Goal: Task Accomplishment & Management: Manage account settings

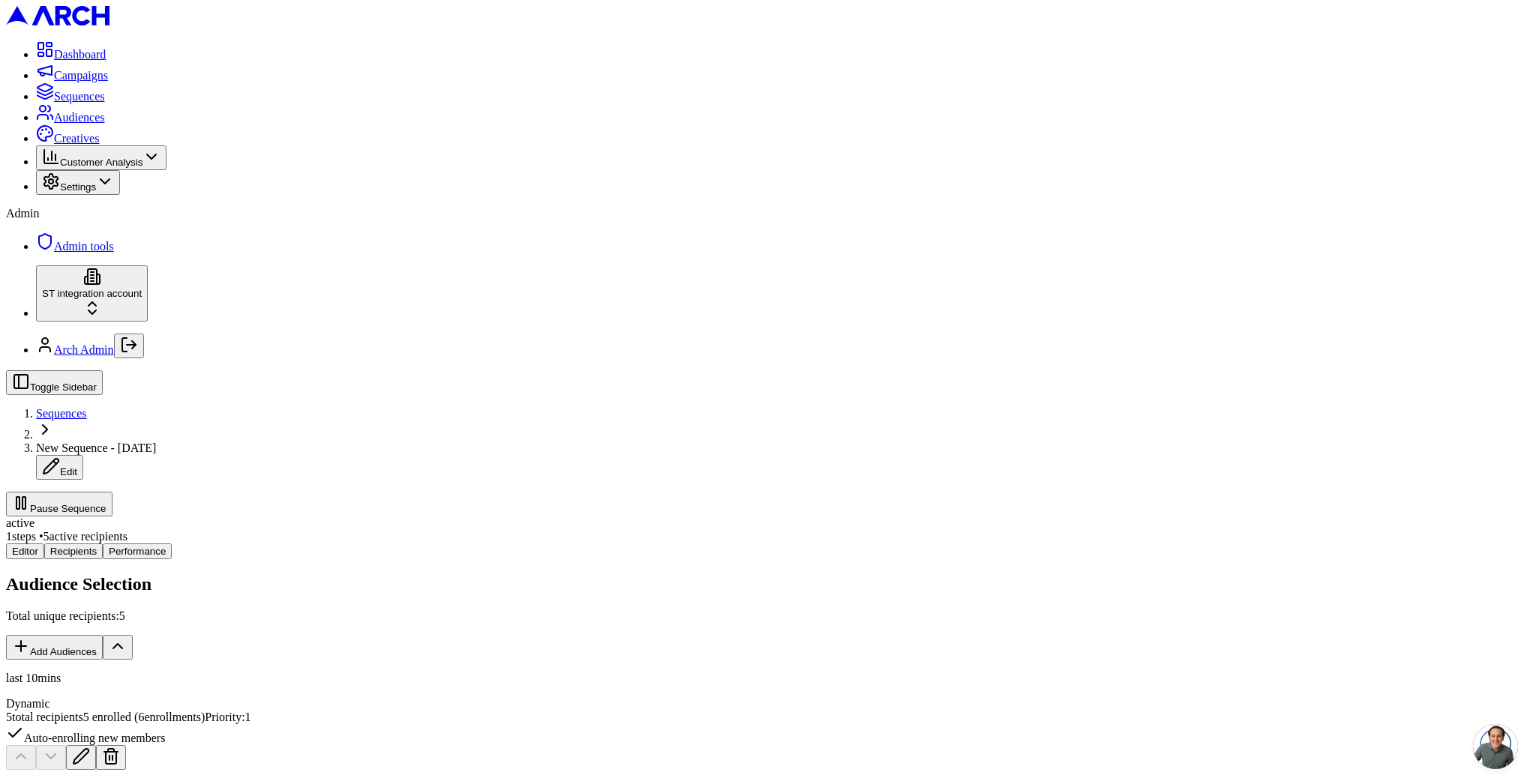
scroll to position [69, 0]
click at [59, 124] on span "Audiences" at bounding box center [79, 117] width 51 height 13
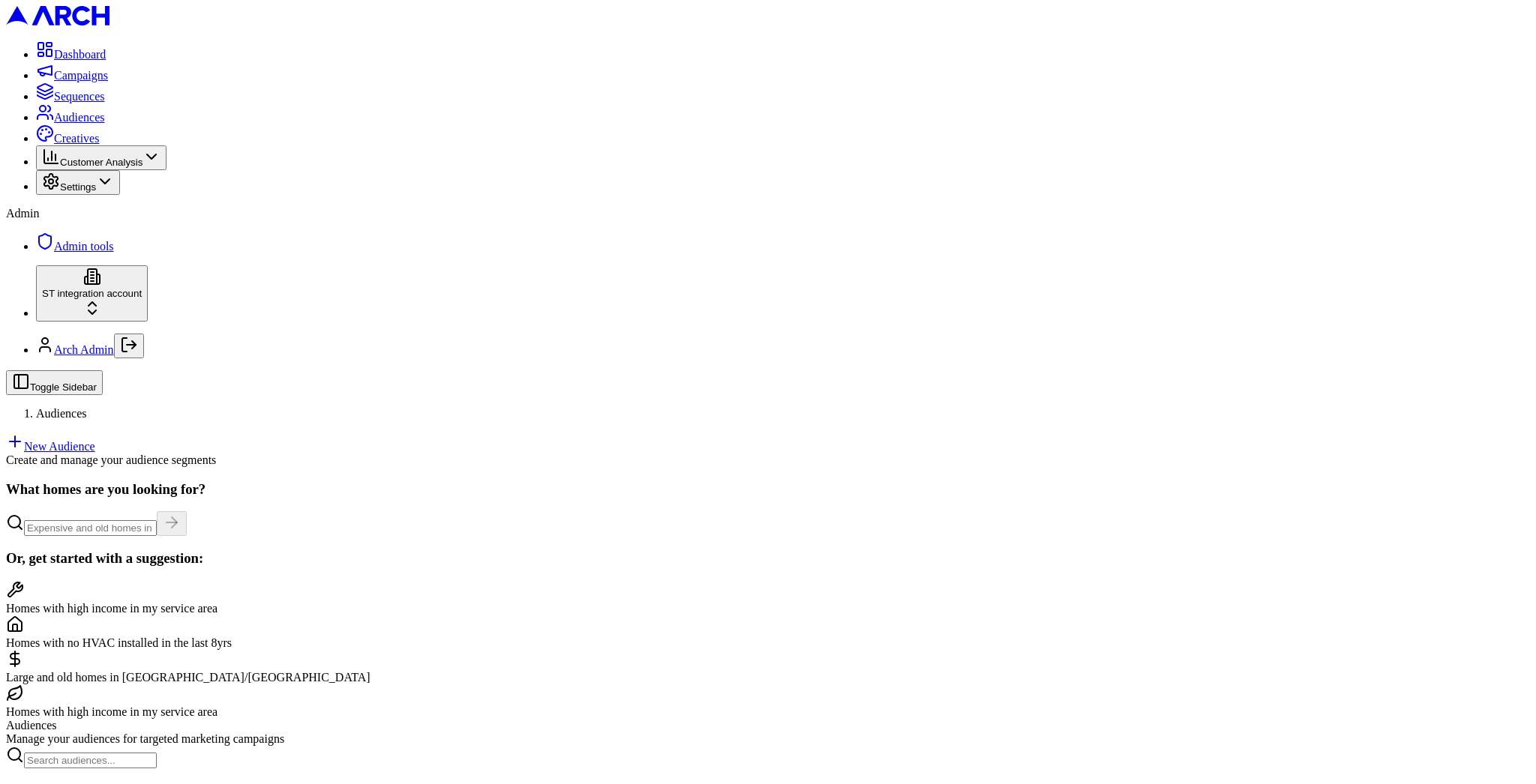
click at [95, 440] on link "New Audience" at bounding box center [50, 446] width 89 height 13
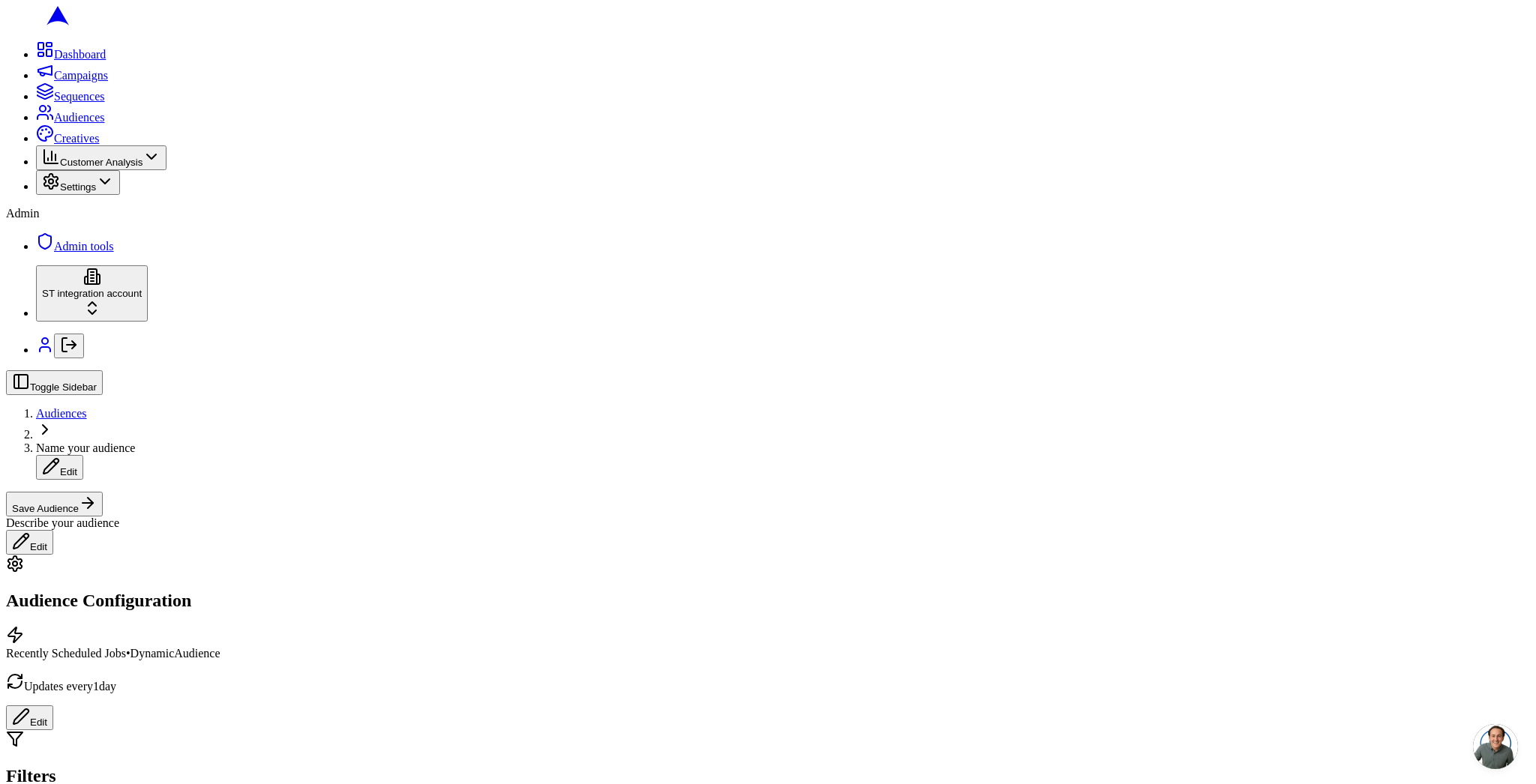
scroll to position [143, 0]
click at [235, 609] on div "Completed" at bounding box center [161, 598] width 151 height 21
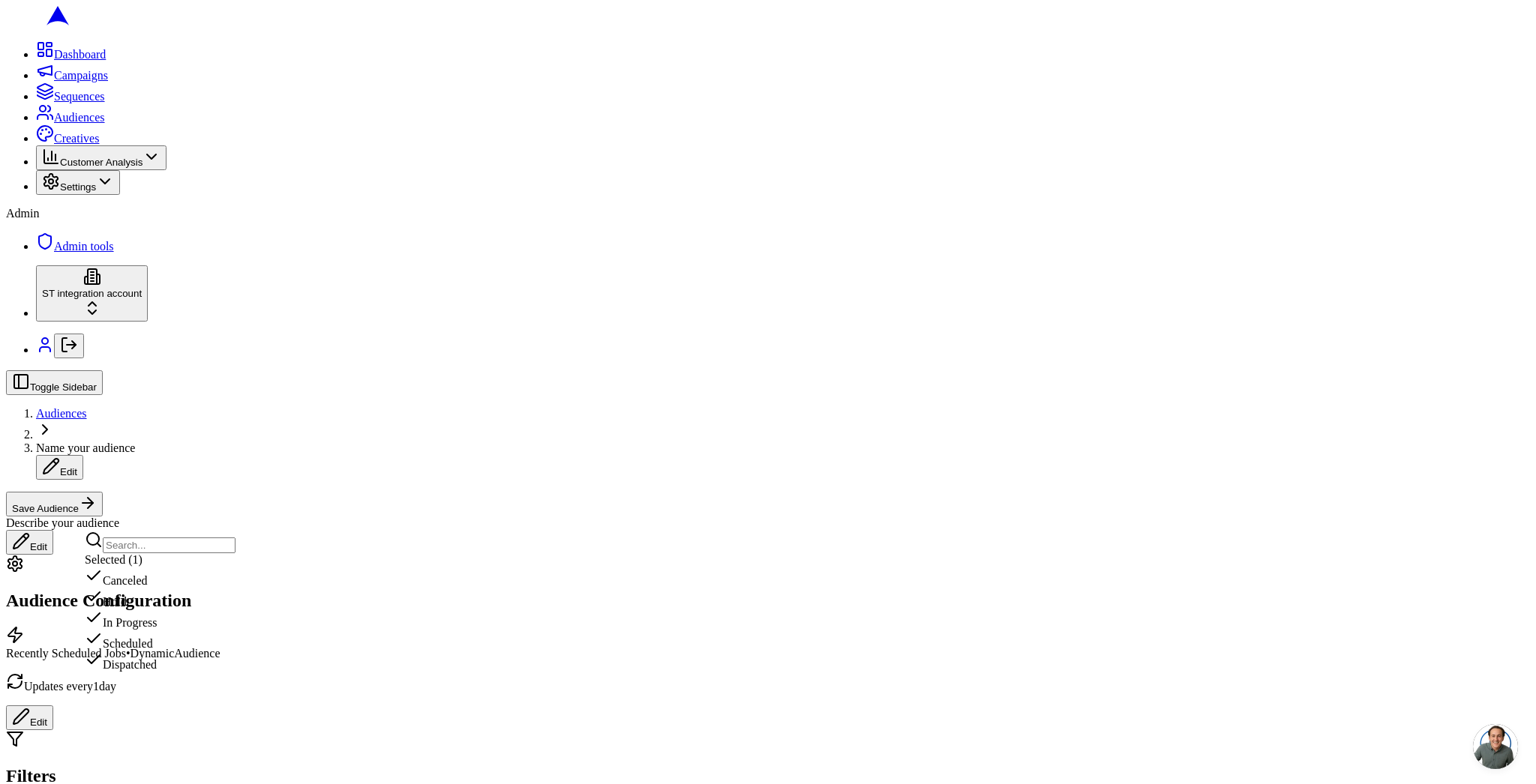
click at [135, 441] on span "Name your audience" at bounding box center [85, 448] width 99 height 13
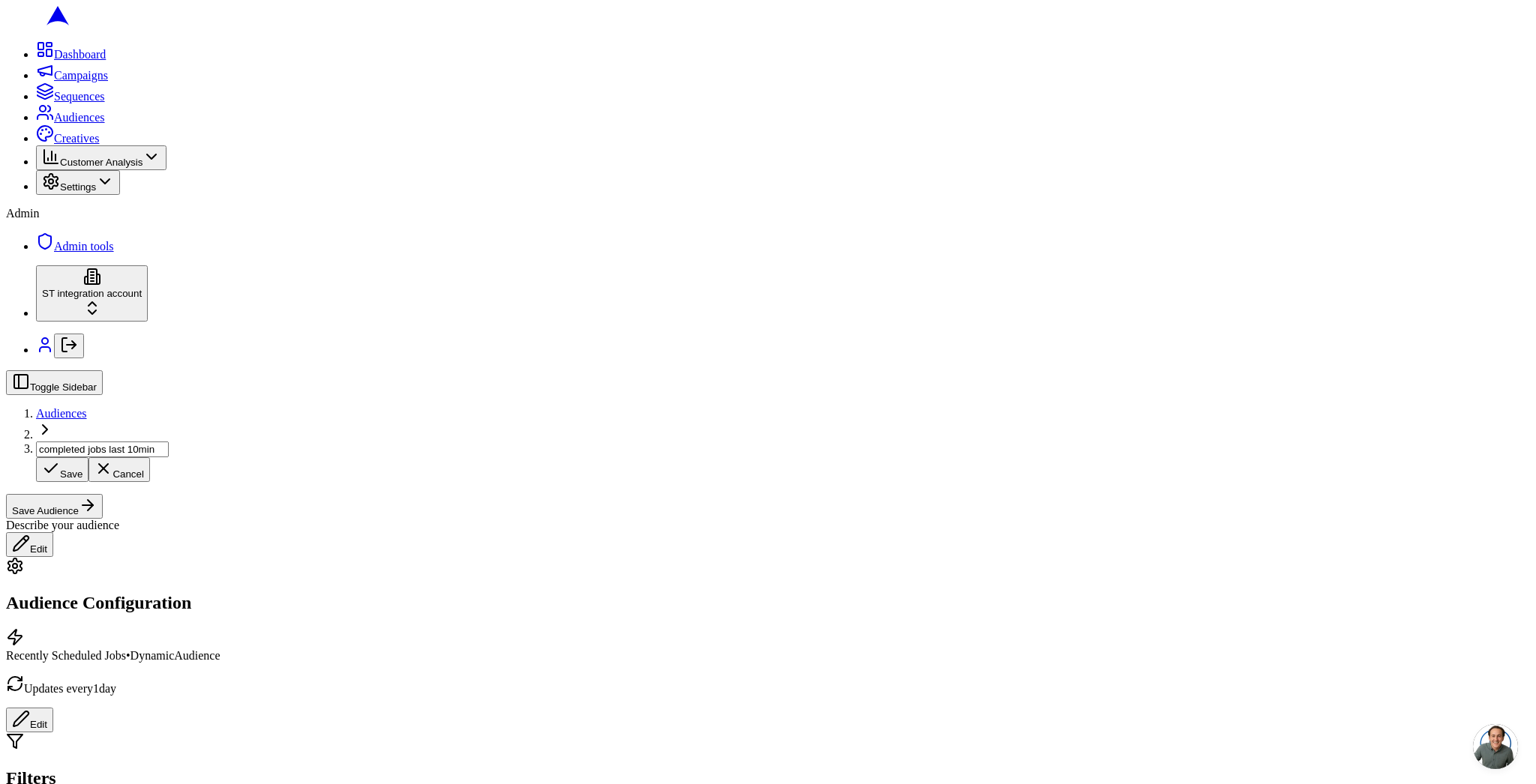
type input "completed jobs last 10mins"
click at [102, 492] on button "Save Audience" at bounding box center [55, 504] width 97 height 25
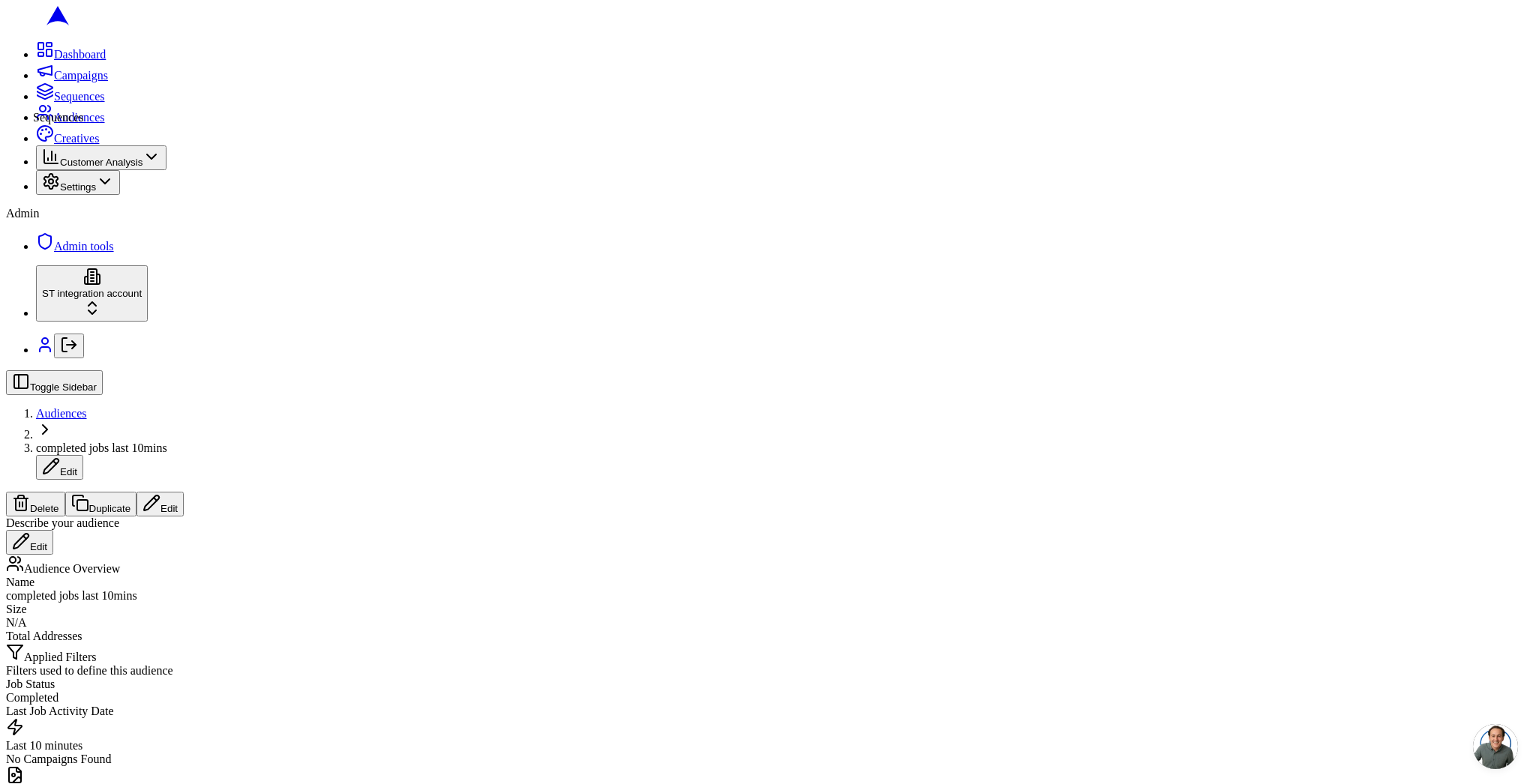
click at [36, 101] on icon at bounding box center [44, 91] width 18 height 18
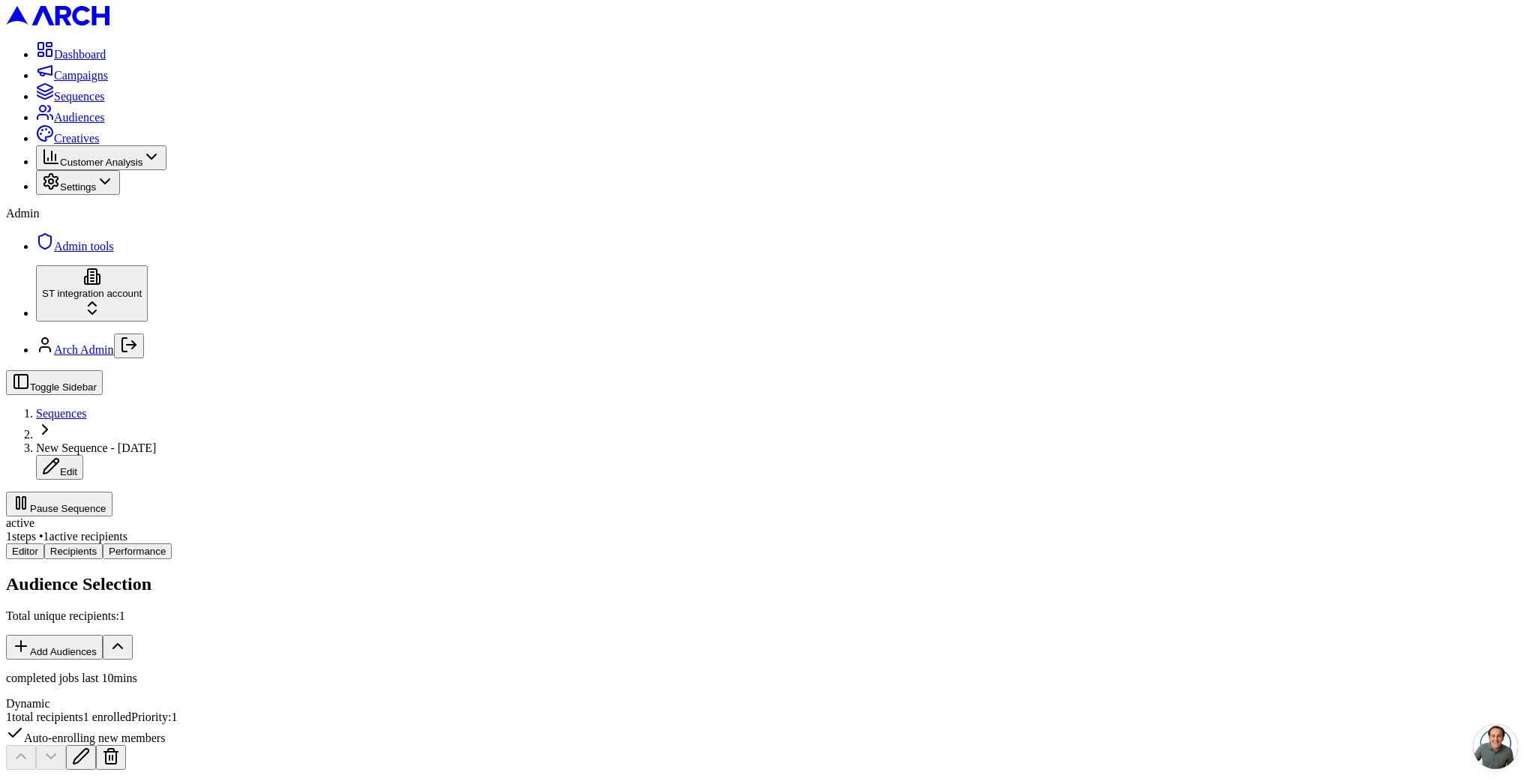
scroll to position [1, 0]
click at [87, 407] on span "Sequences" at bounding box center [61, 413] width 51 height 13
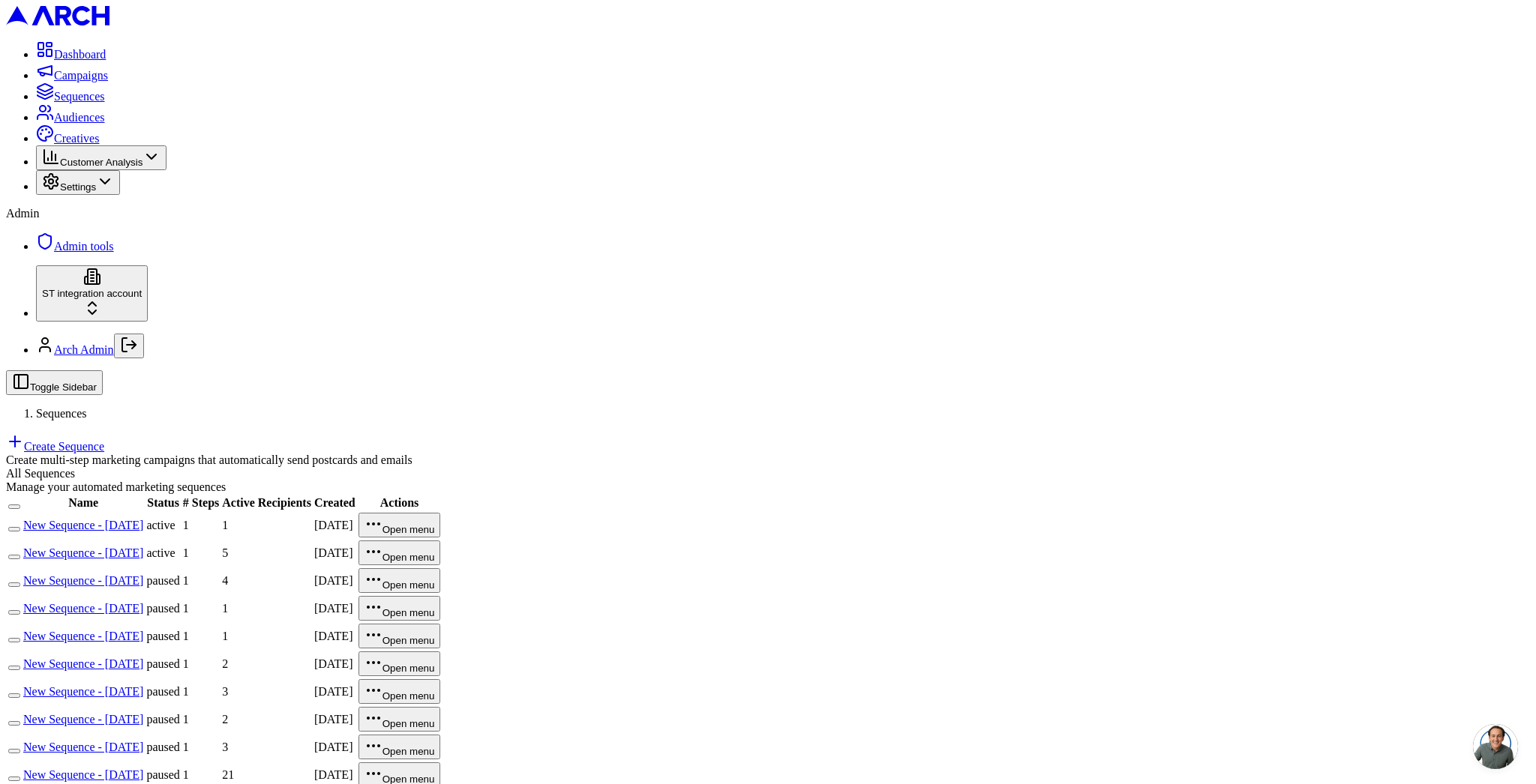
click at [143, 546] on link "New Sequence - Aug 23, 2025" at bounding box center [83, 552] width 120 height 13
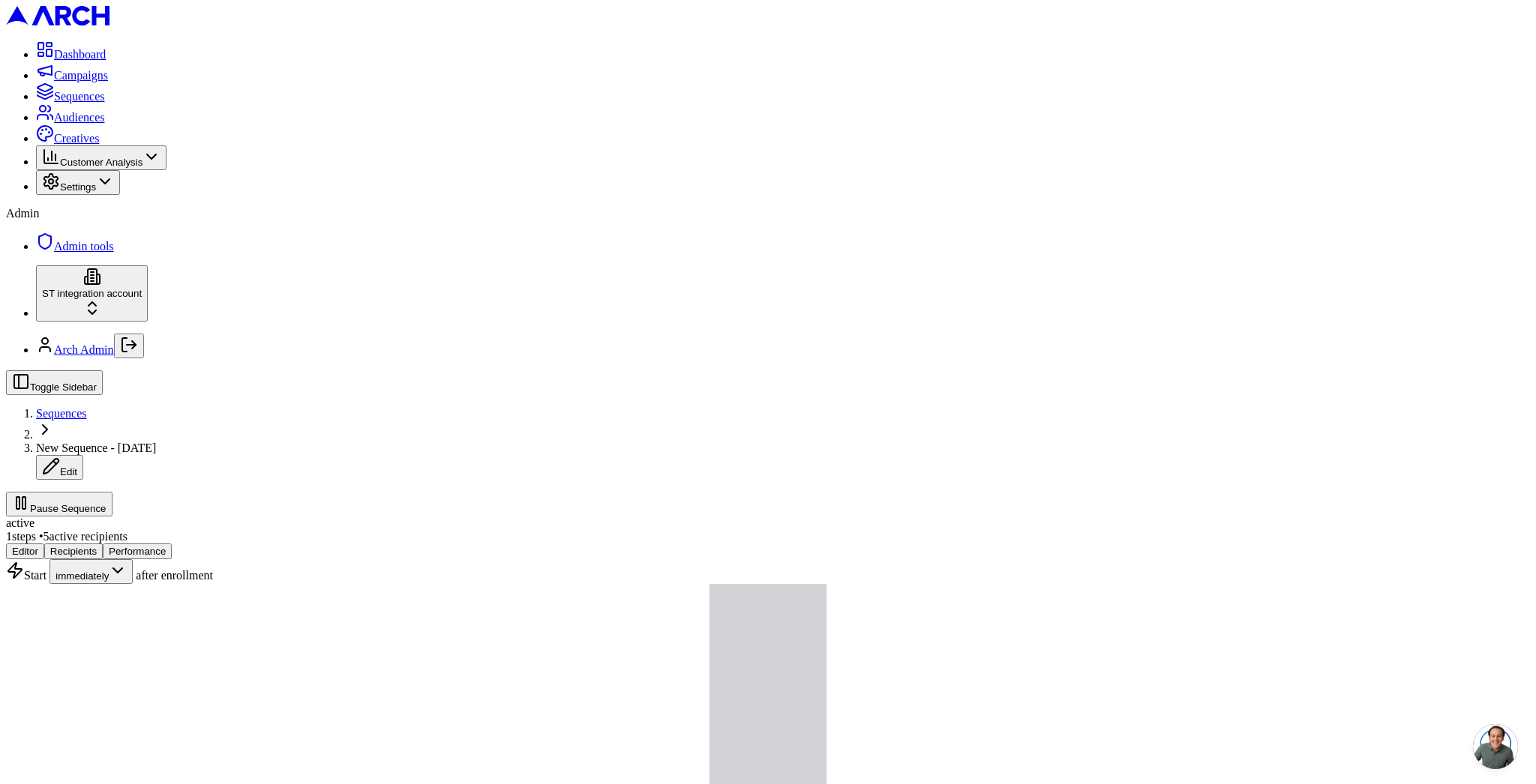
click at [156, 441] on span "New Sequence - Aug 23, 2025" at bounding box center [95, 448] width 120 height 13
type input "a"
type input "scheduled last 10mins"
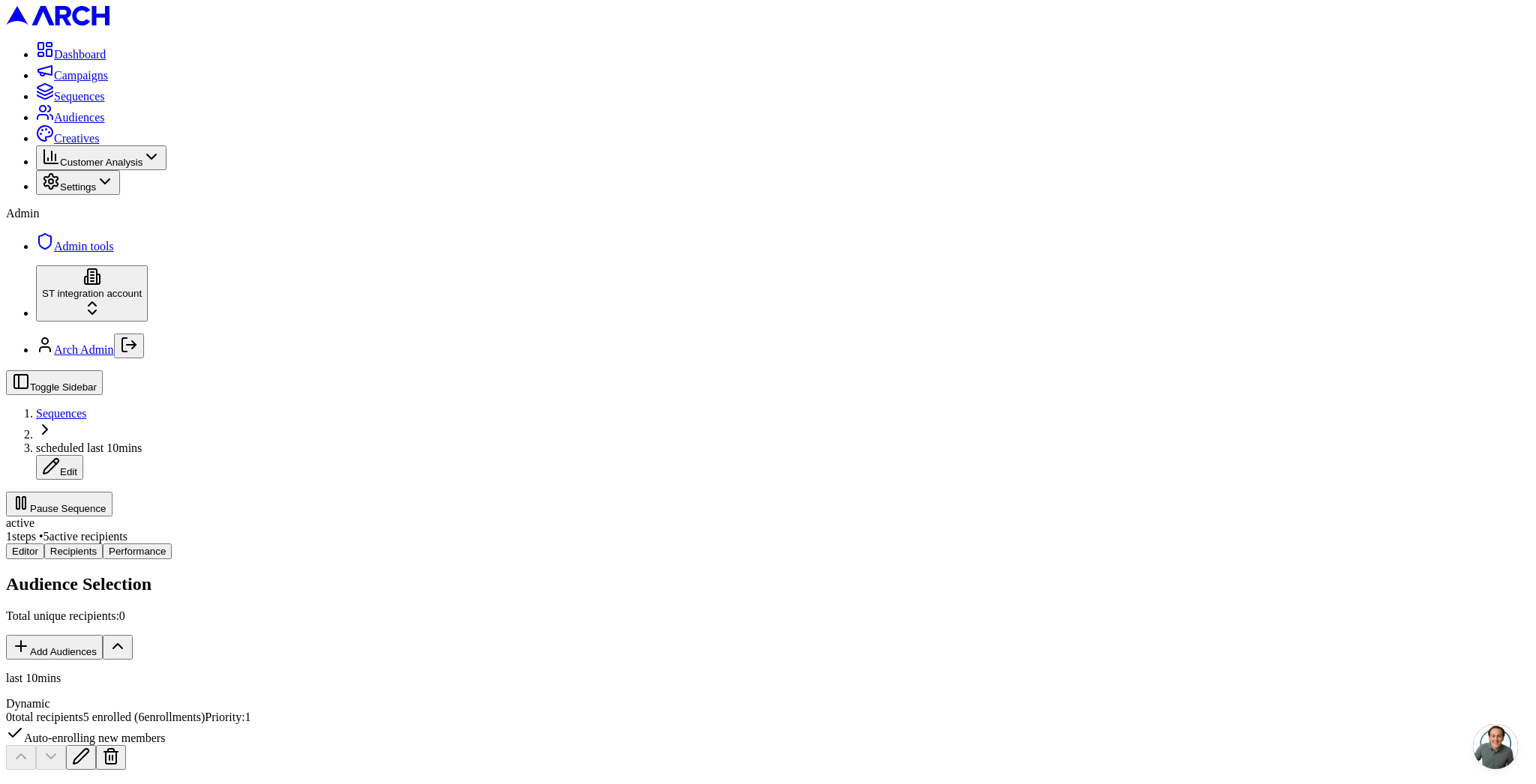
scroll to position [69, 0]
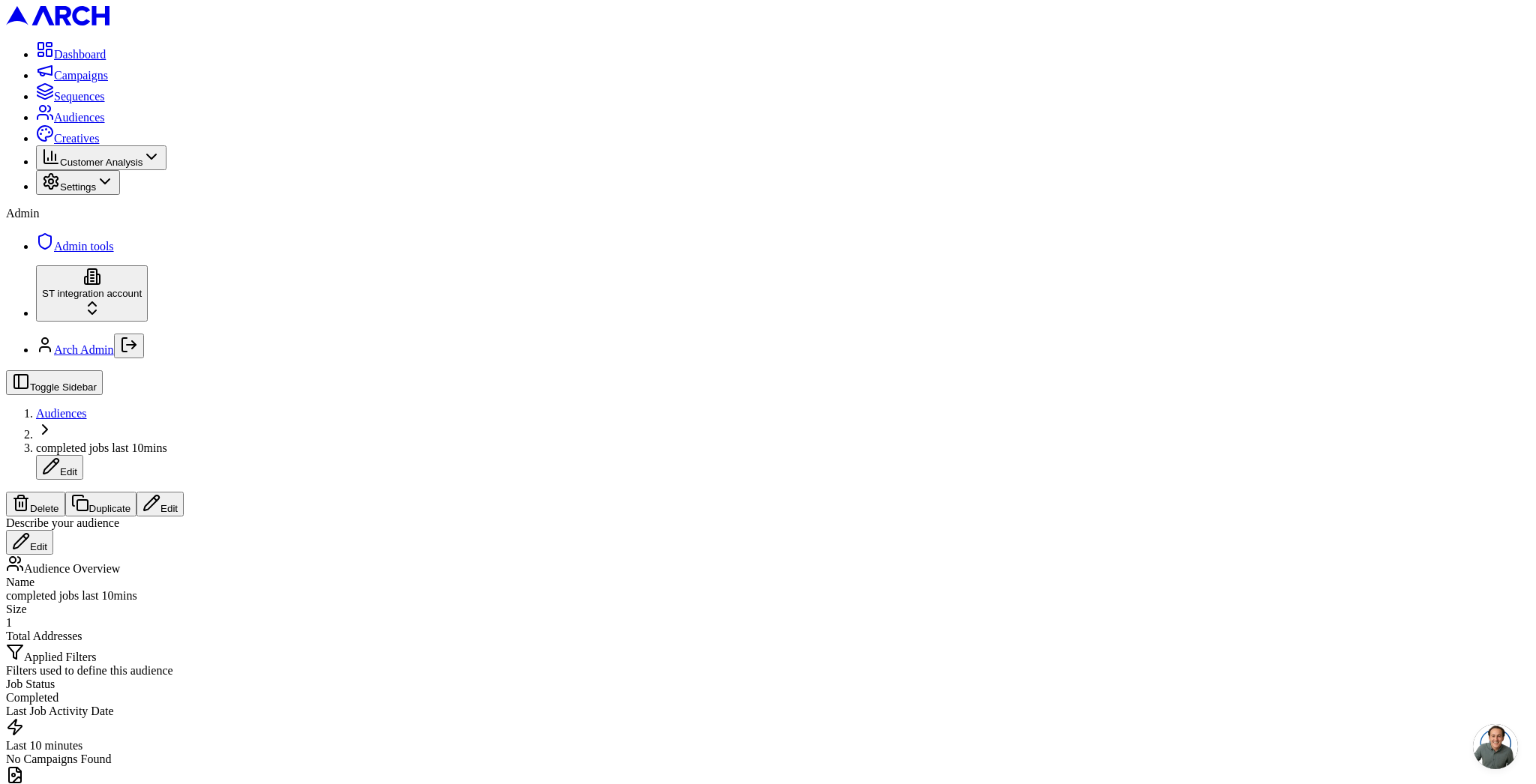
click at [87, 407] on span "Audiences" at bounding box center [61, 413] width 51 height 13
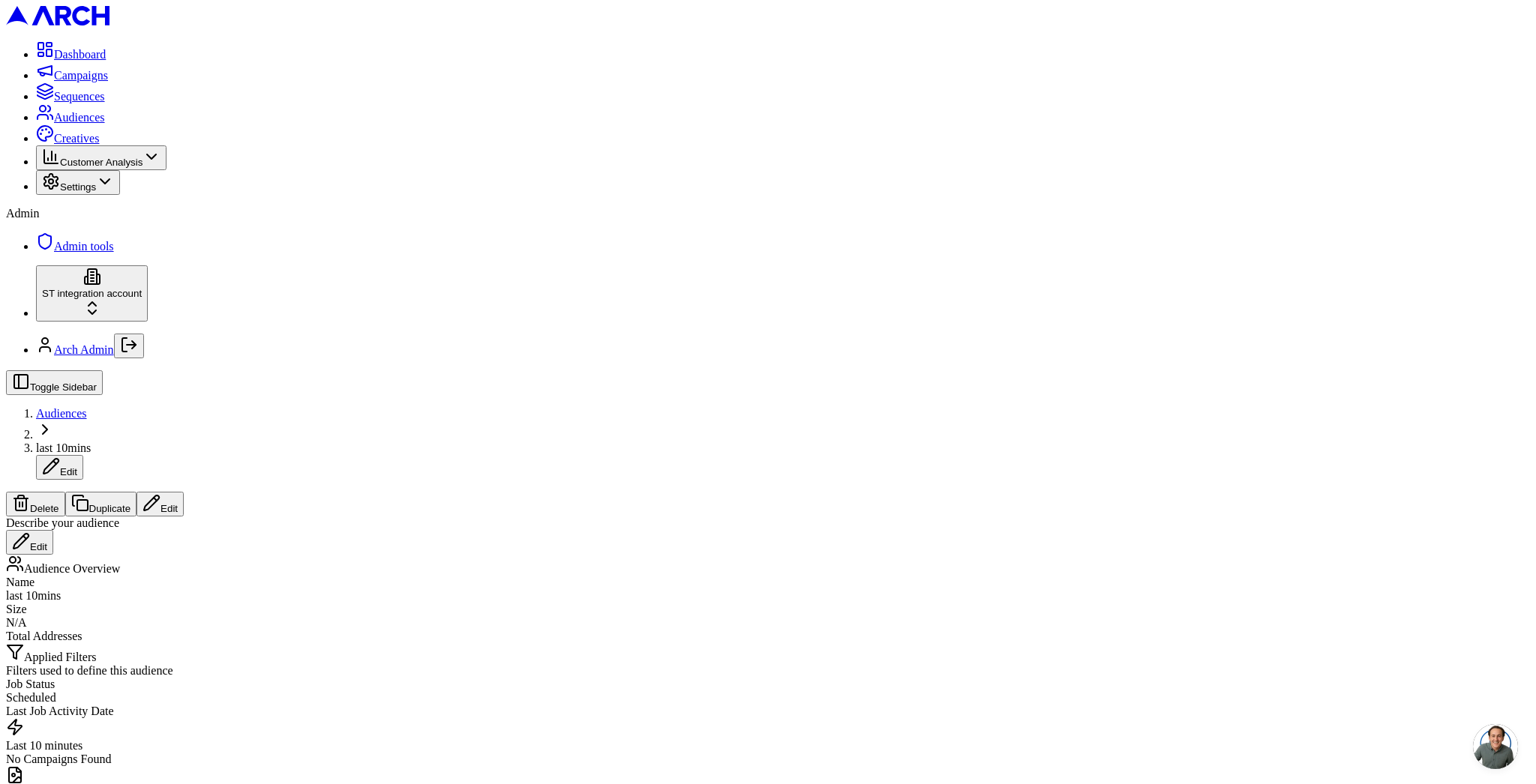
click at [184, 492] on button "Edit" at bounding box center [160, 504] width 47 height 25
drag, startPoint x: 861, startPoint y: 56, endPoint x: 878, endPoint y: 56, distance: 17.0
click at [865, 517] on div "Describe your audience Edit" at bounding box center [768, 536] width 1525 height 38
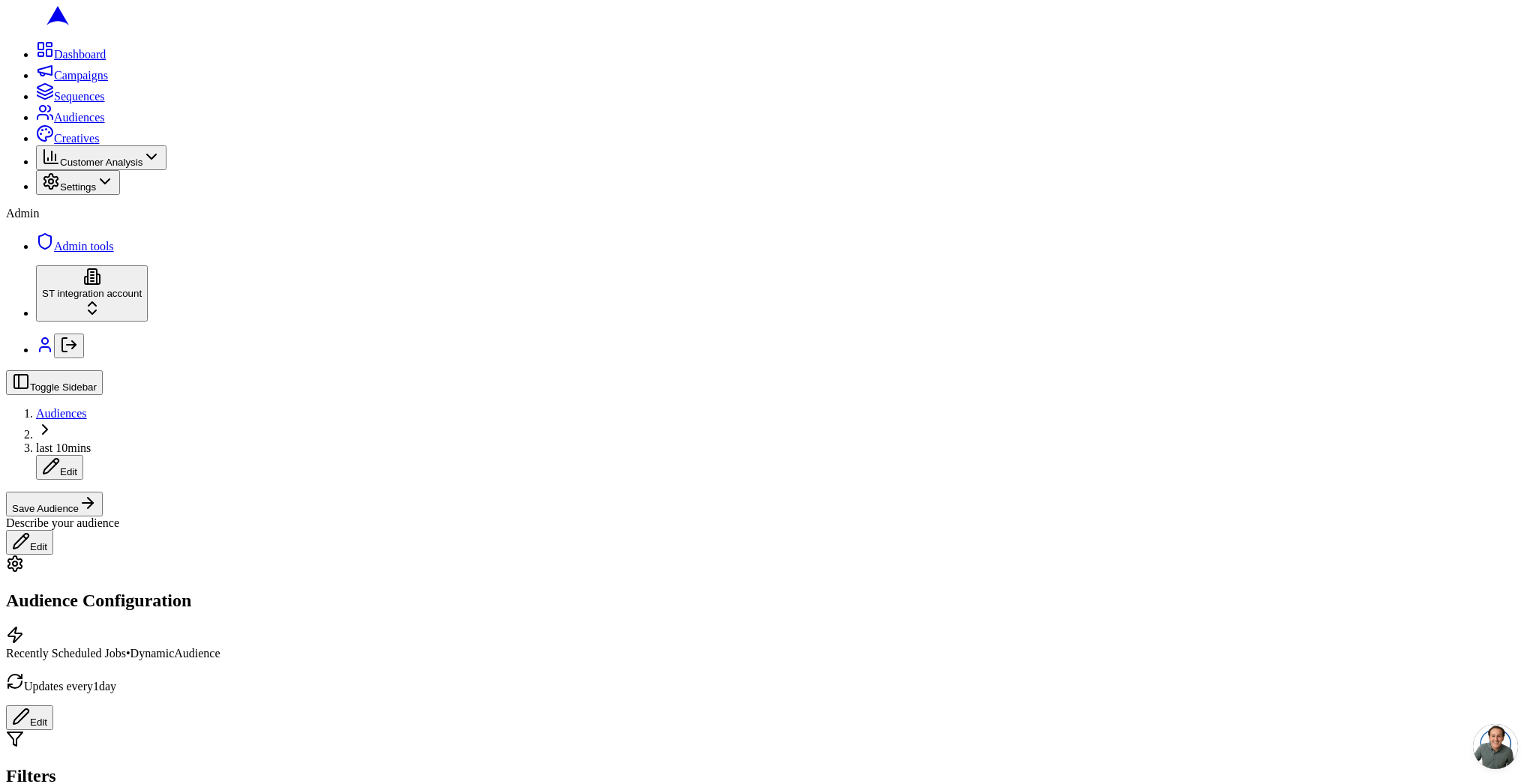
scroll to position [114, 0]
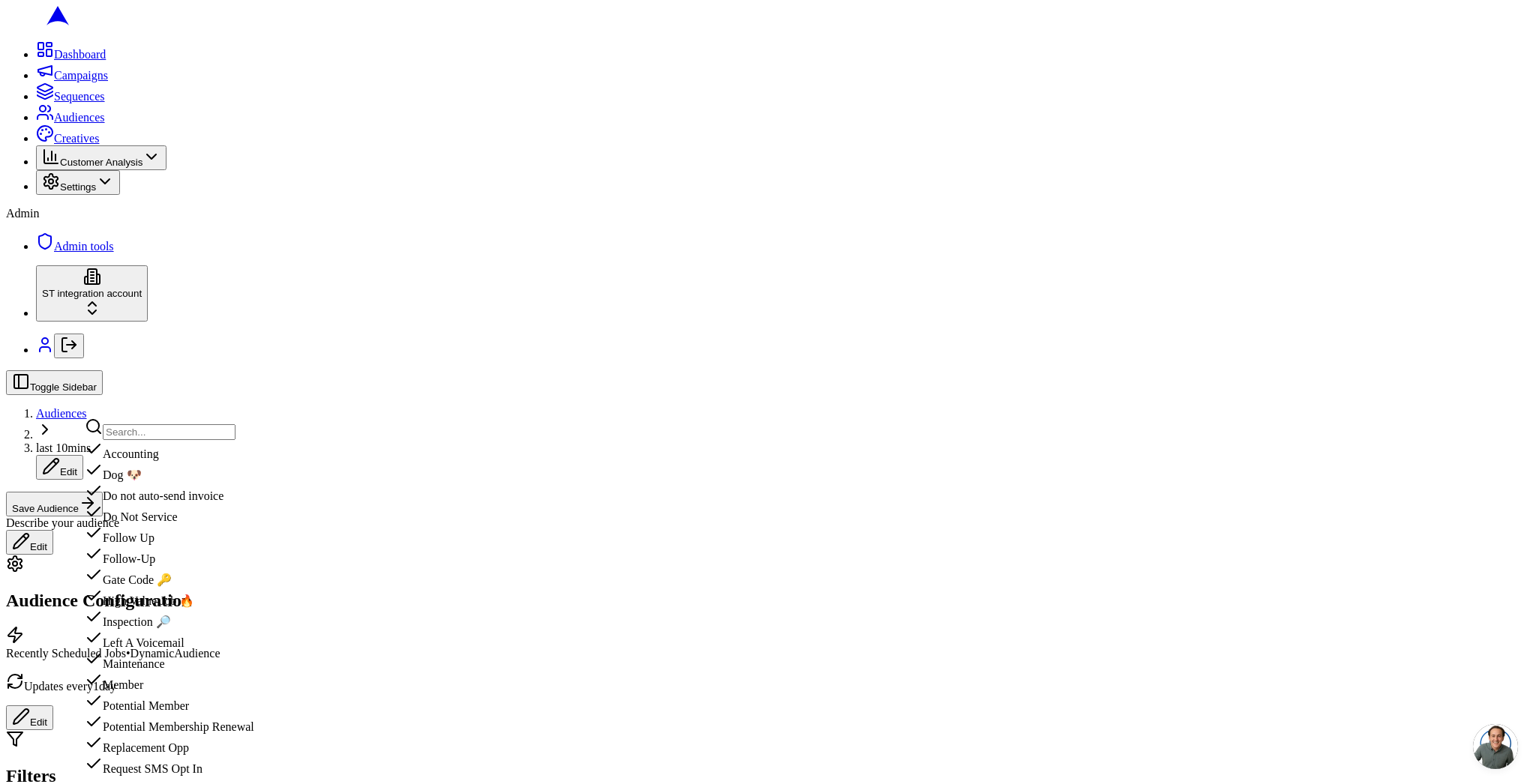
click at [241, 608] on div "High Value Job 🔥" at bounding box center [169, 598] width 169 height 21
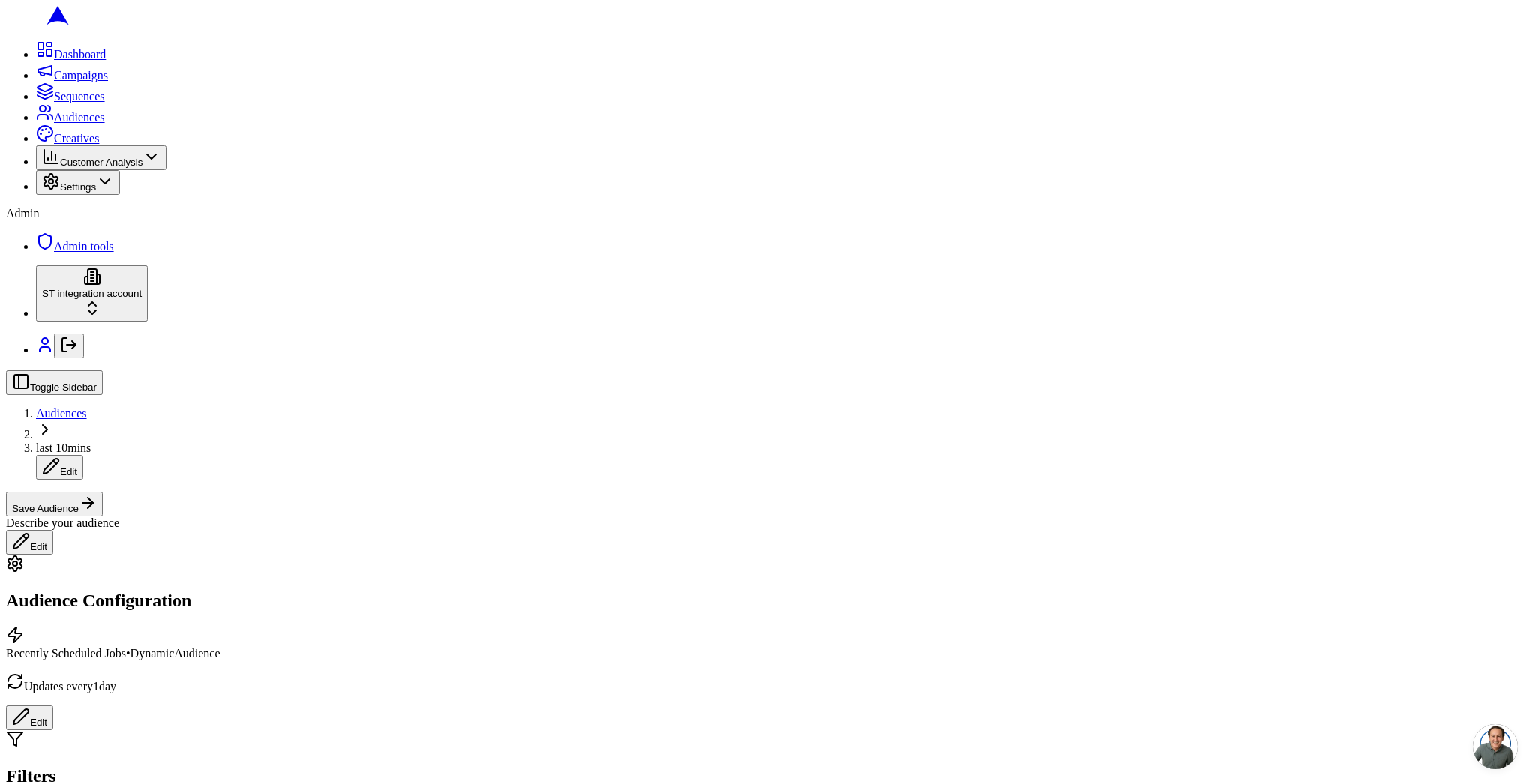
click at [91, 441] on span "last 10mins" at bounding box center [62, 448] width 55 height 13
type input "scheduled last 10mins High value job"
click at [102, 492] on button "Save Audience" at bounding box center [55, 504] width 97 height 25
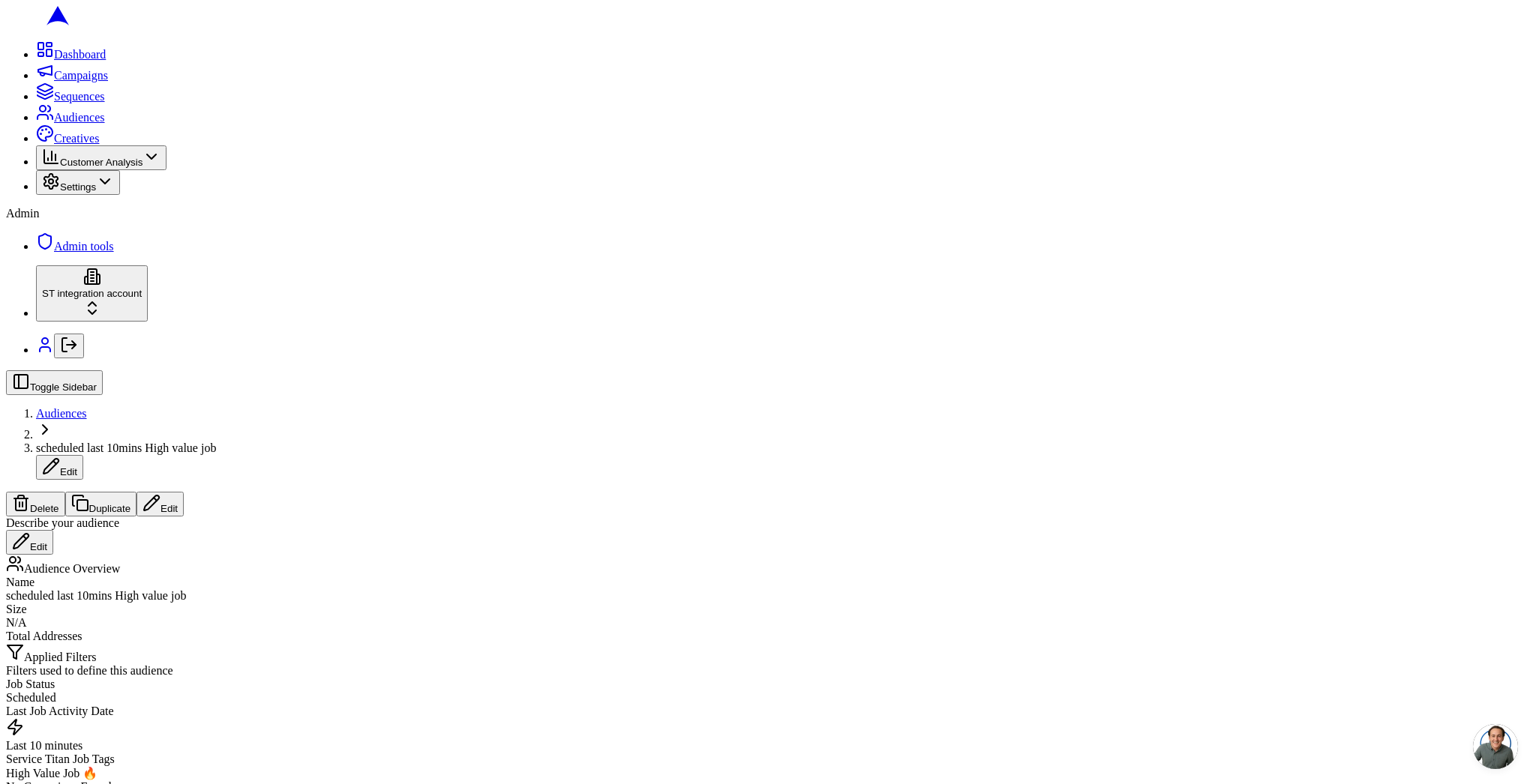
scroll to position [3, 0]
click at [87, 407] on span "Audiences" at bounding box center [61, 413] width 51 height 13
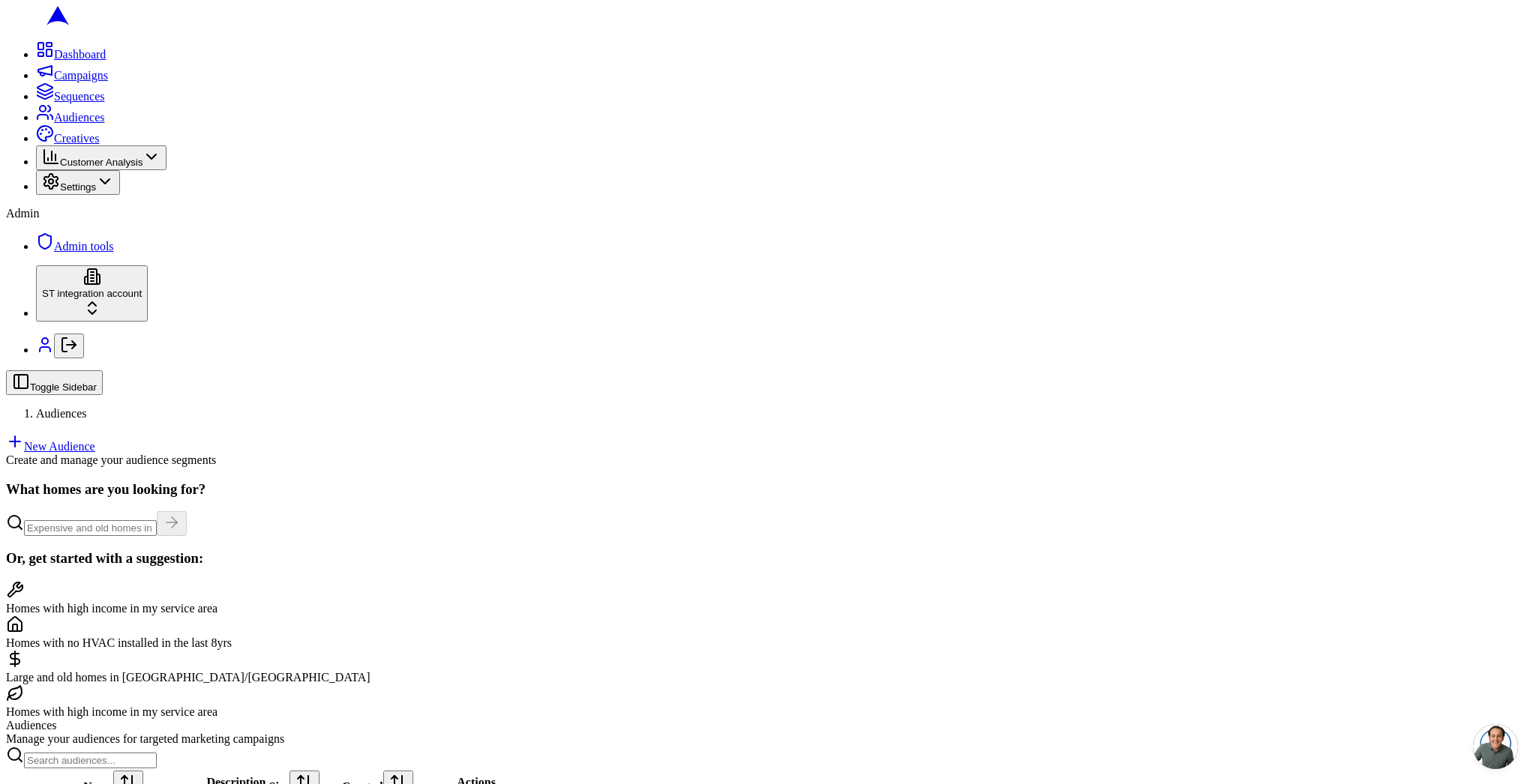
click at [95, 440] on link "New Audience" at bounding box center [50, 446] width 89 height 13
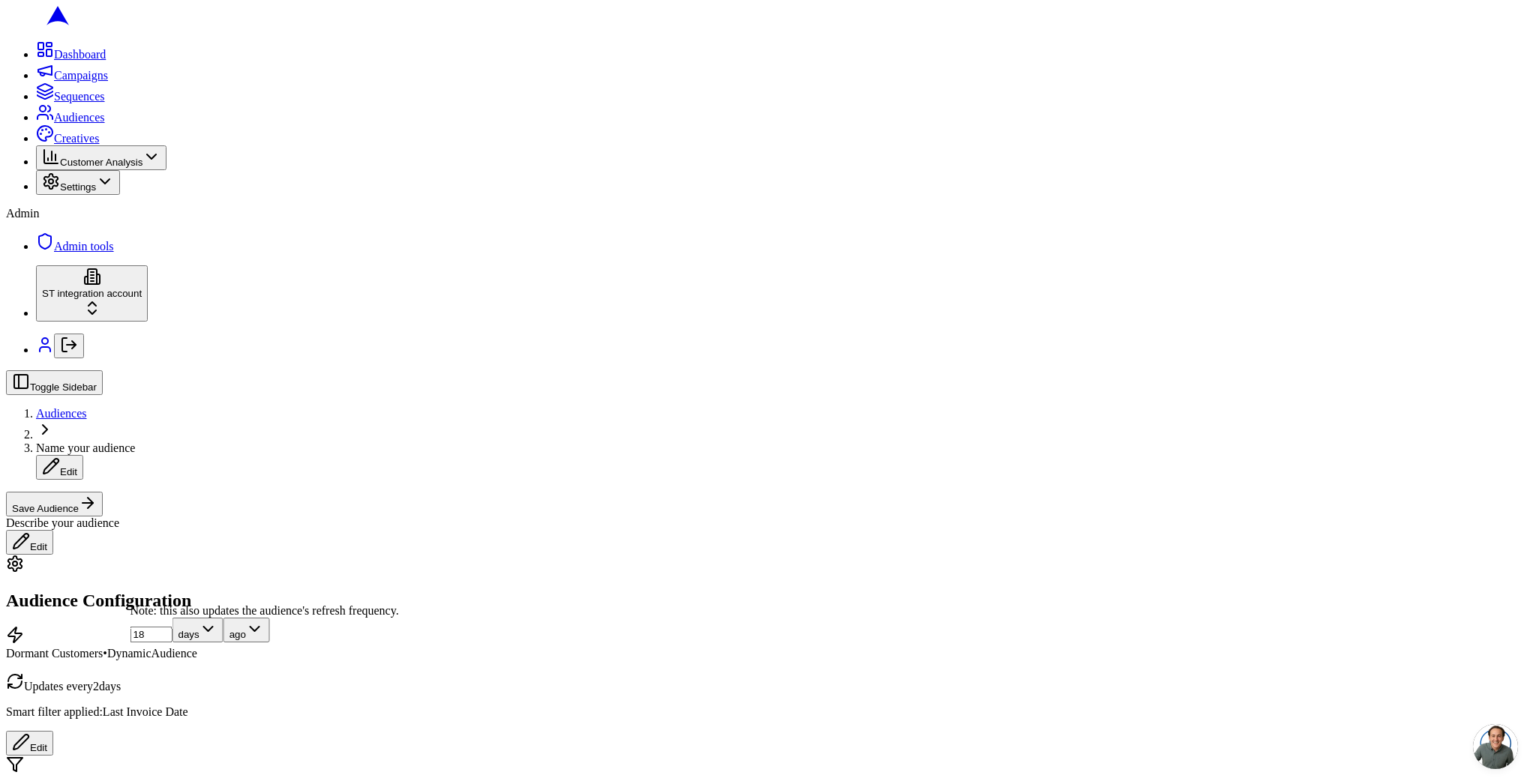
click at [173, 643] on input "18" at bounding box center [151, 635] width 42 height 16
type input "1"
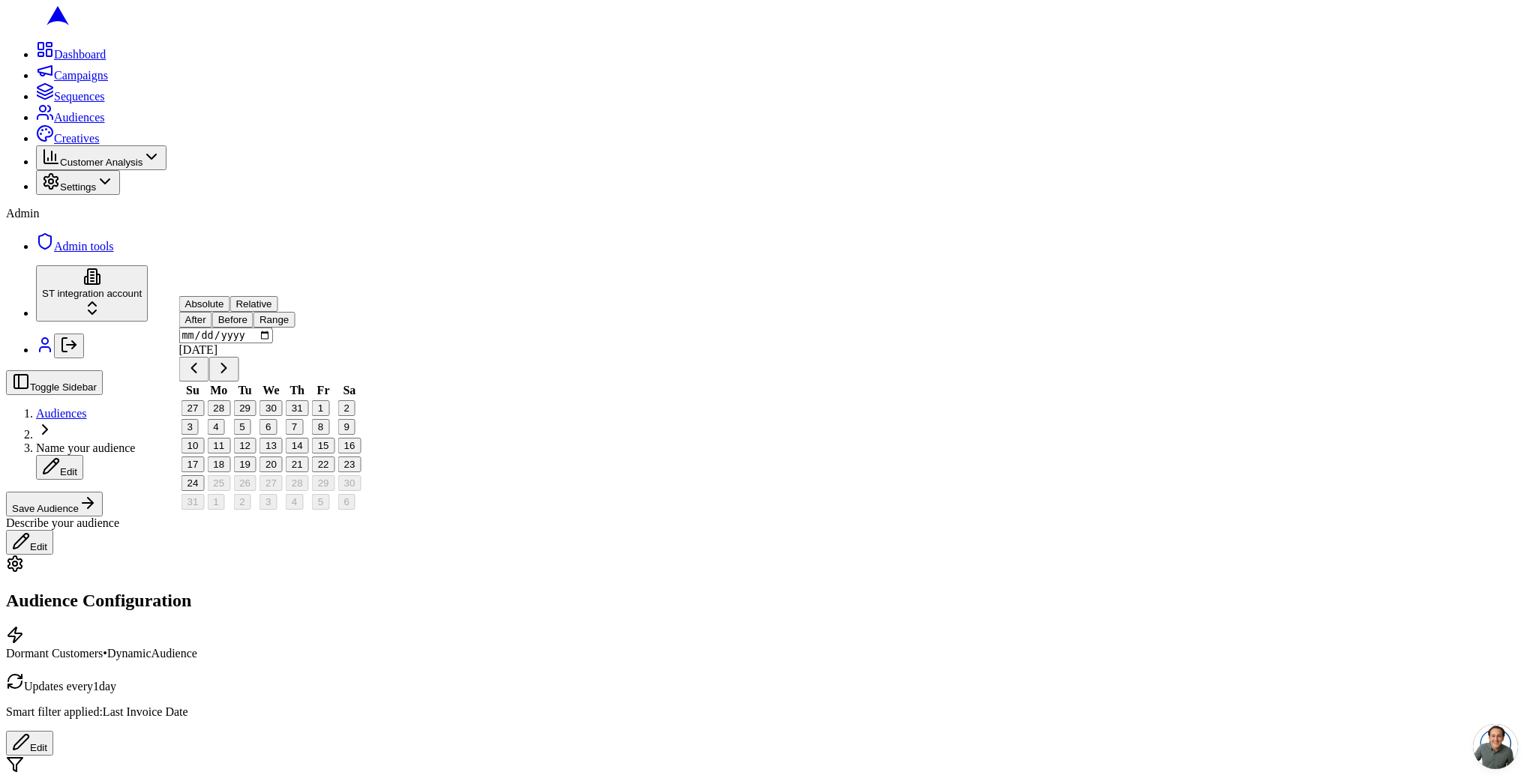
click at [295, 328] on button "Range" at bounding box center [274, 320] width 42 height 16
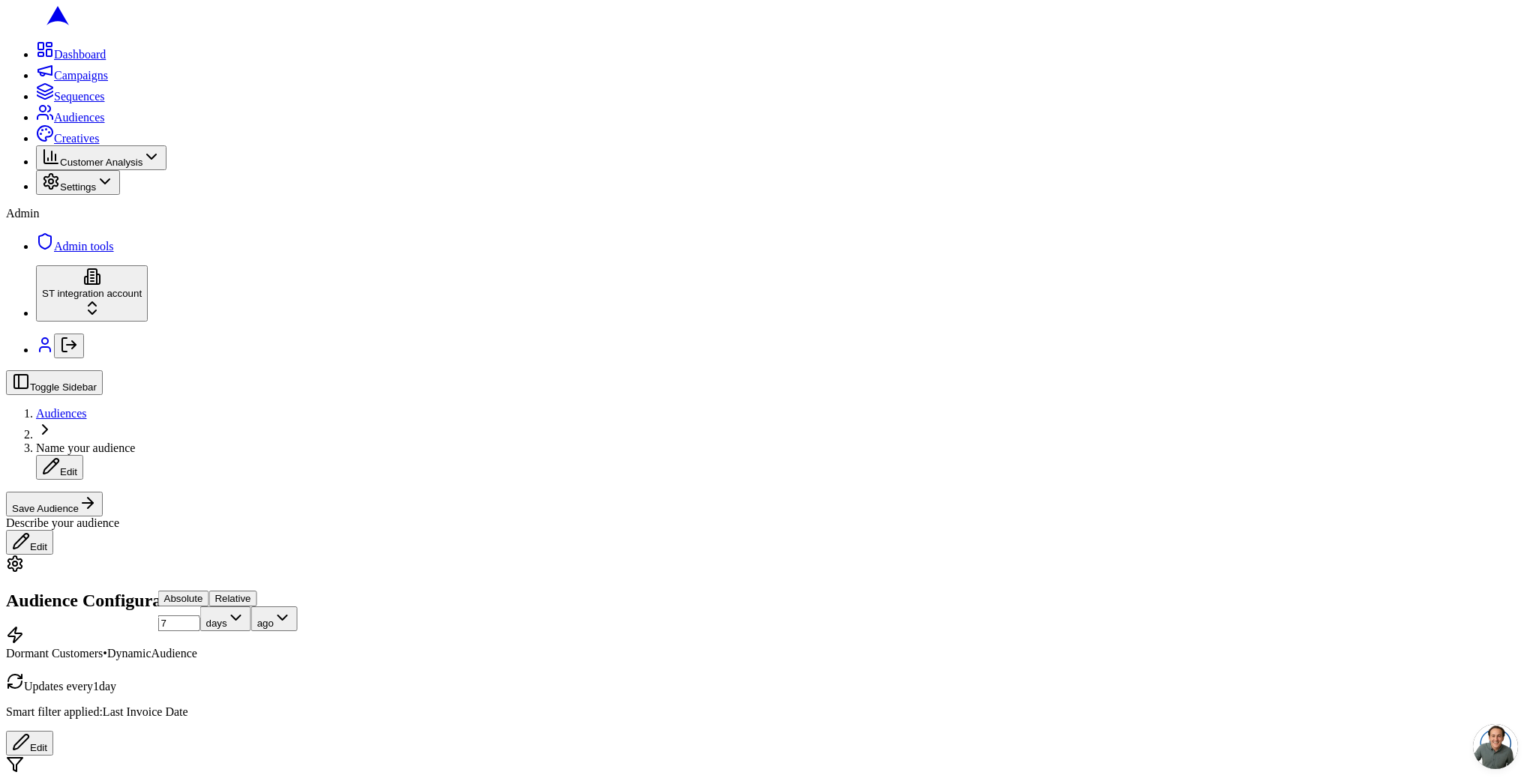
click at [200, 631] on input "7" at bounding box center [179, 624] width 42 height 16
click at [200, 631] on input "6" at bounding box center [179, 624] width 42 height 16
click at [200, 631] on input "5" at bounding box center [179, 624] width 42 height 16
click at [200, 631] on input "4" at bounding box center [179, 624] width 42 height 16
click at [200, 631] on input "3" at bounding box center [179, 624] width 42 height 16
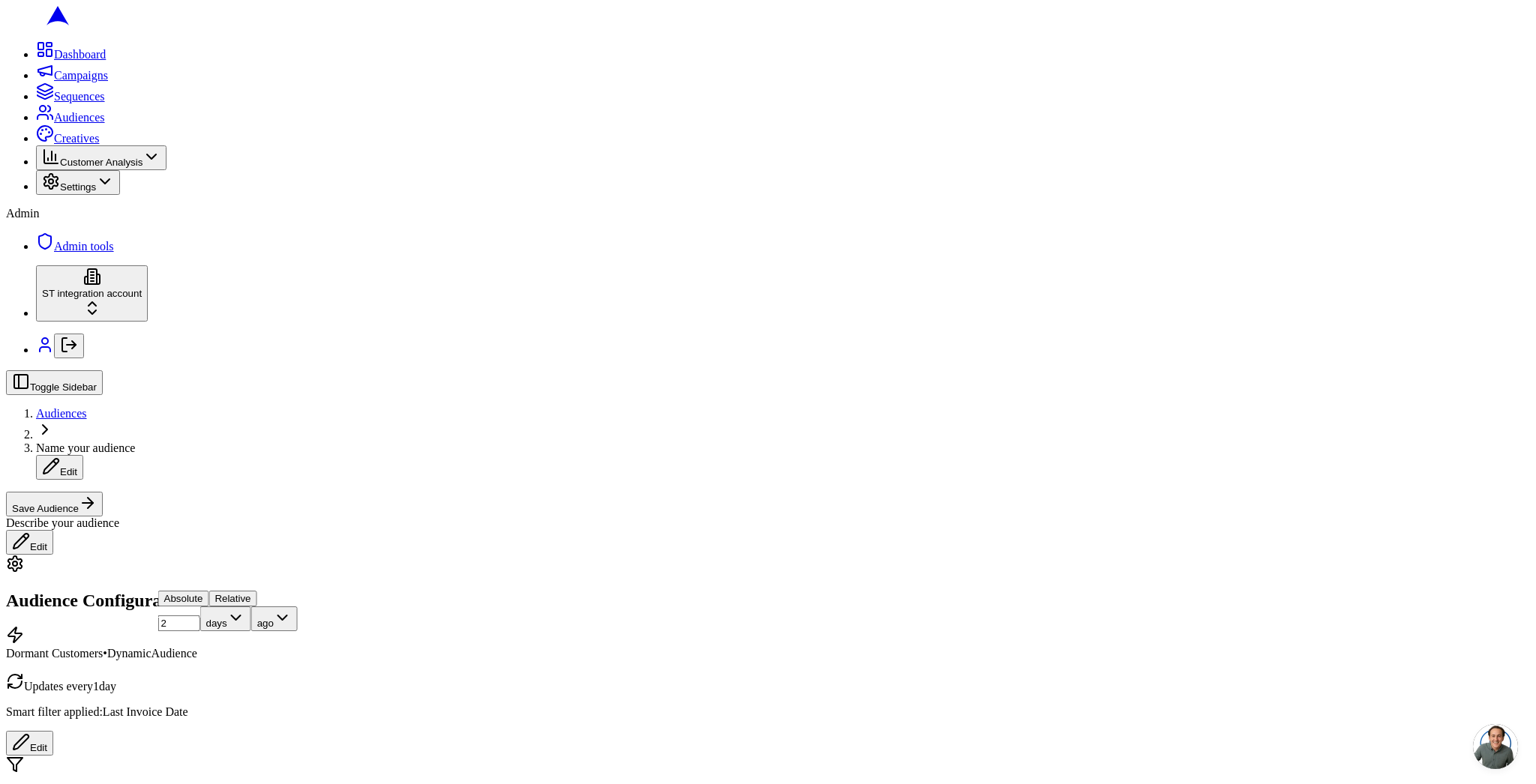
click at [200, 631] on input "2" at bounding box center [179, 624] width 42 height 16
type input "1"
click at [200, 631] on input "1" at bounding box center [179, 624] width 42 height 16
click at [135, 441] on span "Name your audience" at bounding box center [85, 448] width 99 height 13
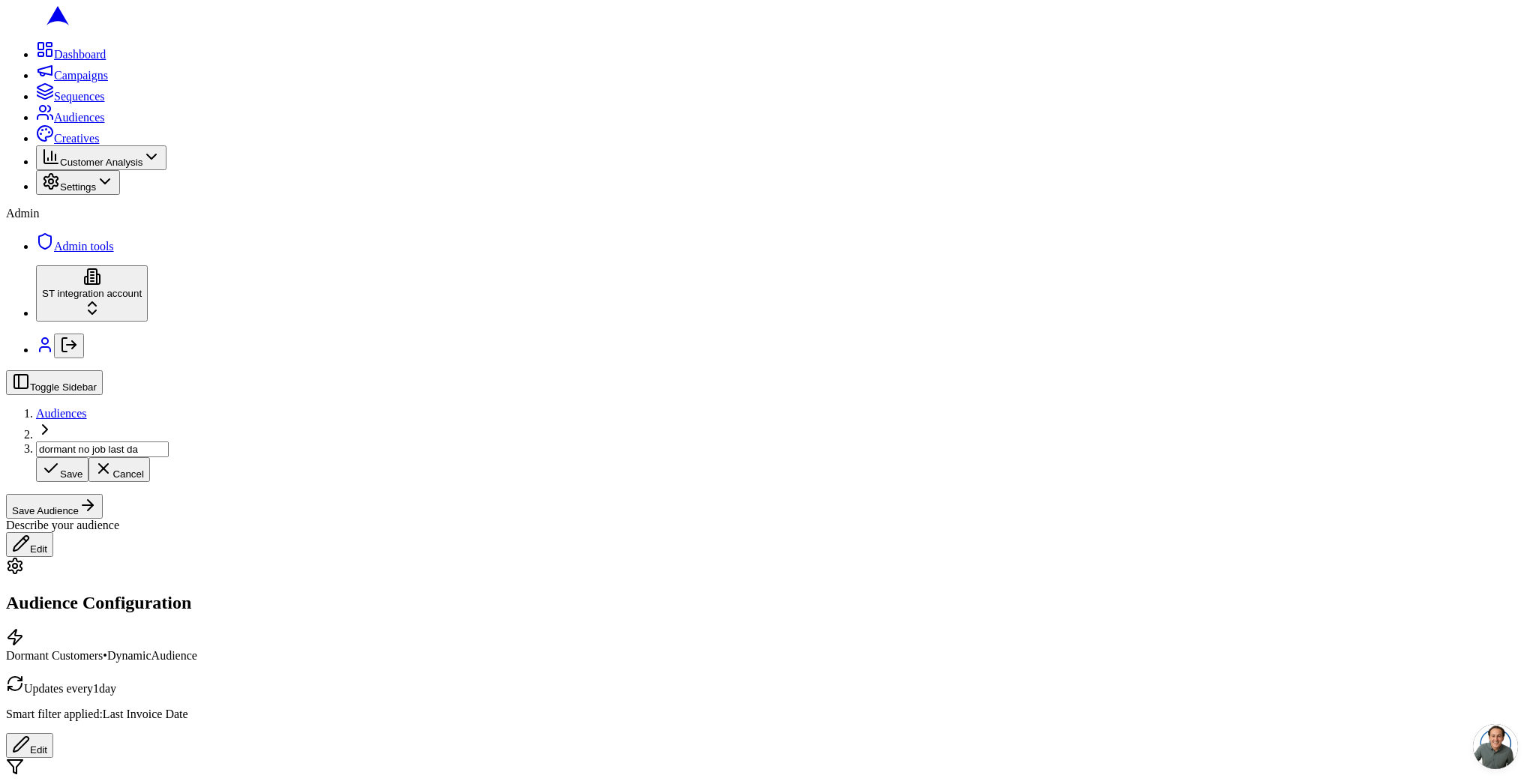
type input "dormant no job last day"
click at [102, 492] on button "Save Audience" at bounding box center [55, 504] width 97 height 25
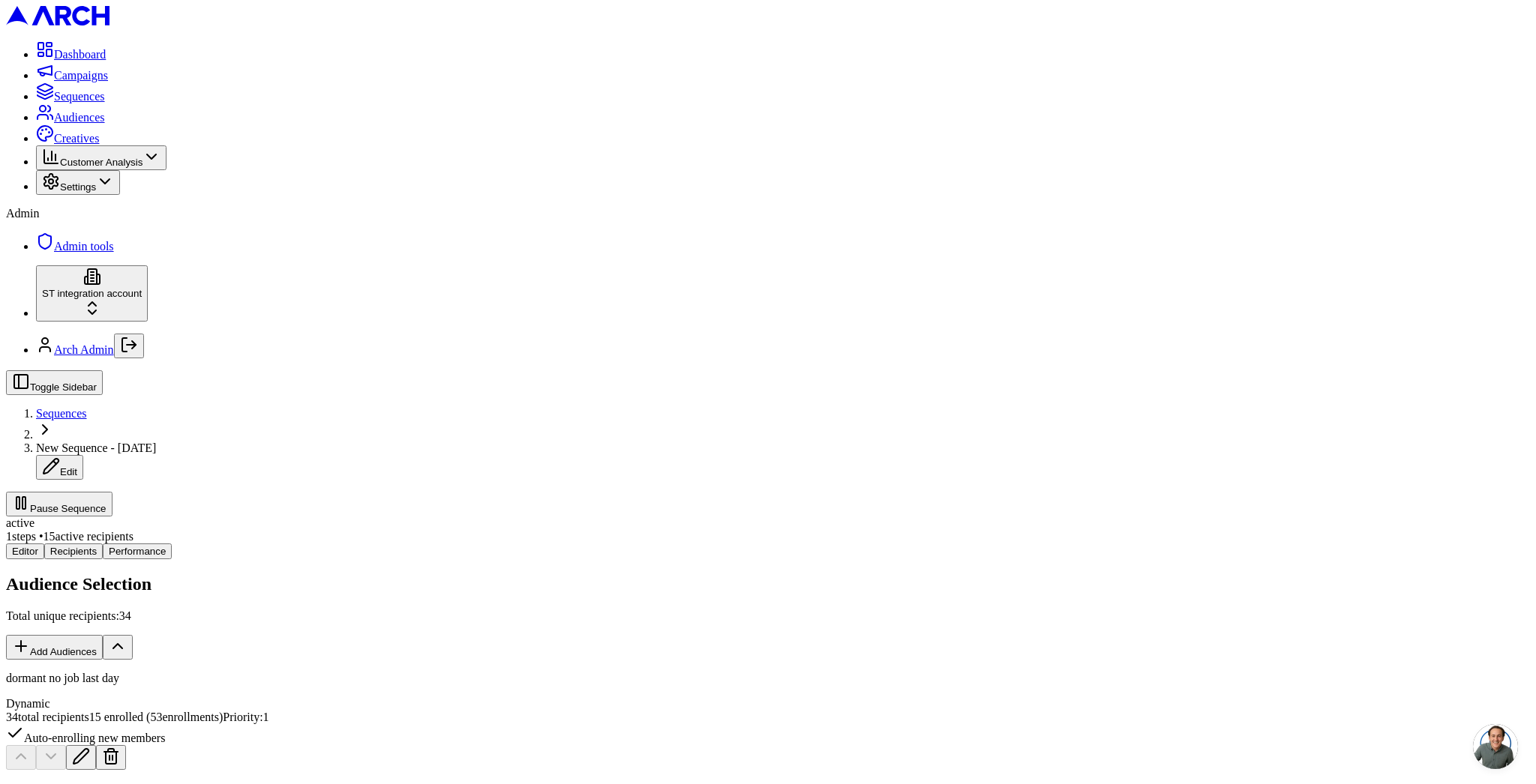
scroll to position [528, 0]
click at [87, 407] on span "Sequences" at bounding box center [61, 413] width 51 height 13
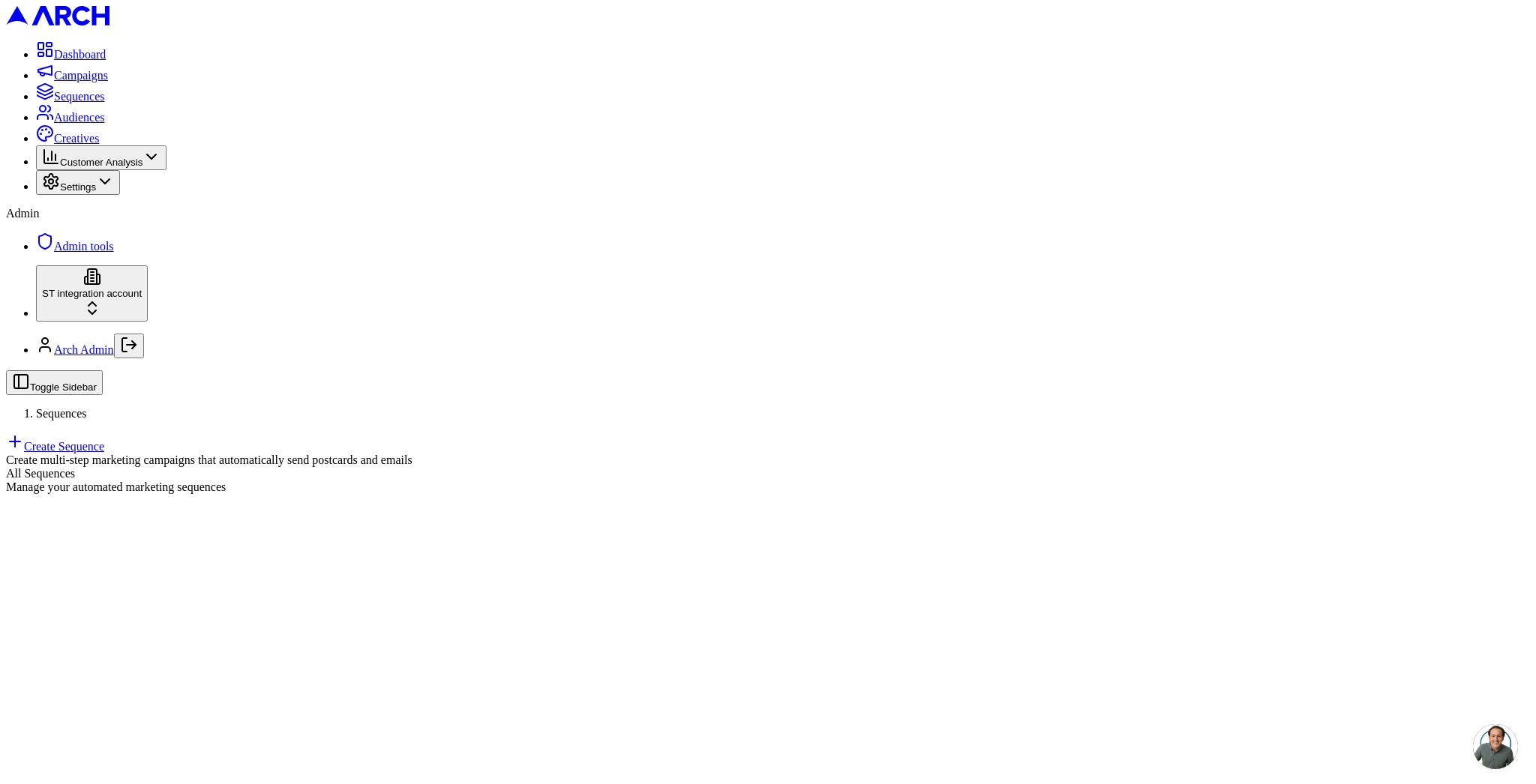
click at [104, 440] on link "Create Sequence" at bounding box center [55, 446] width 98 height 13
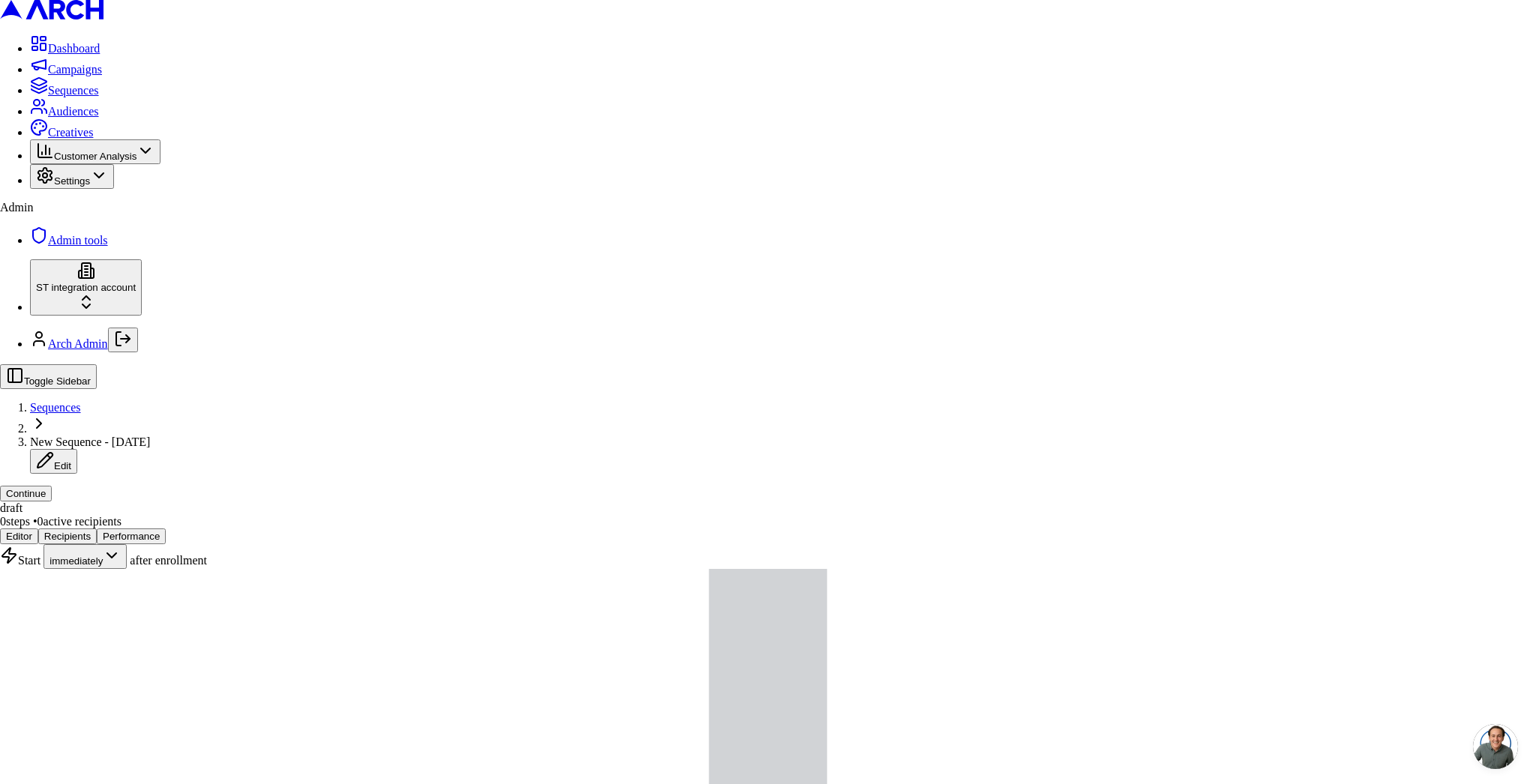
drag, startPoint x: 660, startPoint y: 419, endPoint x: 731, endPoint y: 433, distance: 72.4
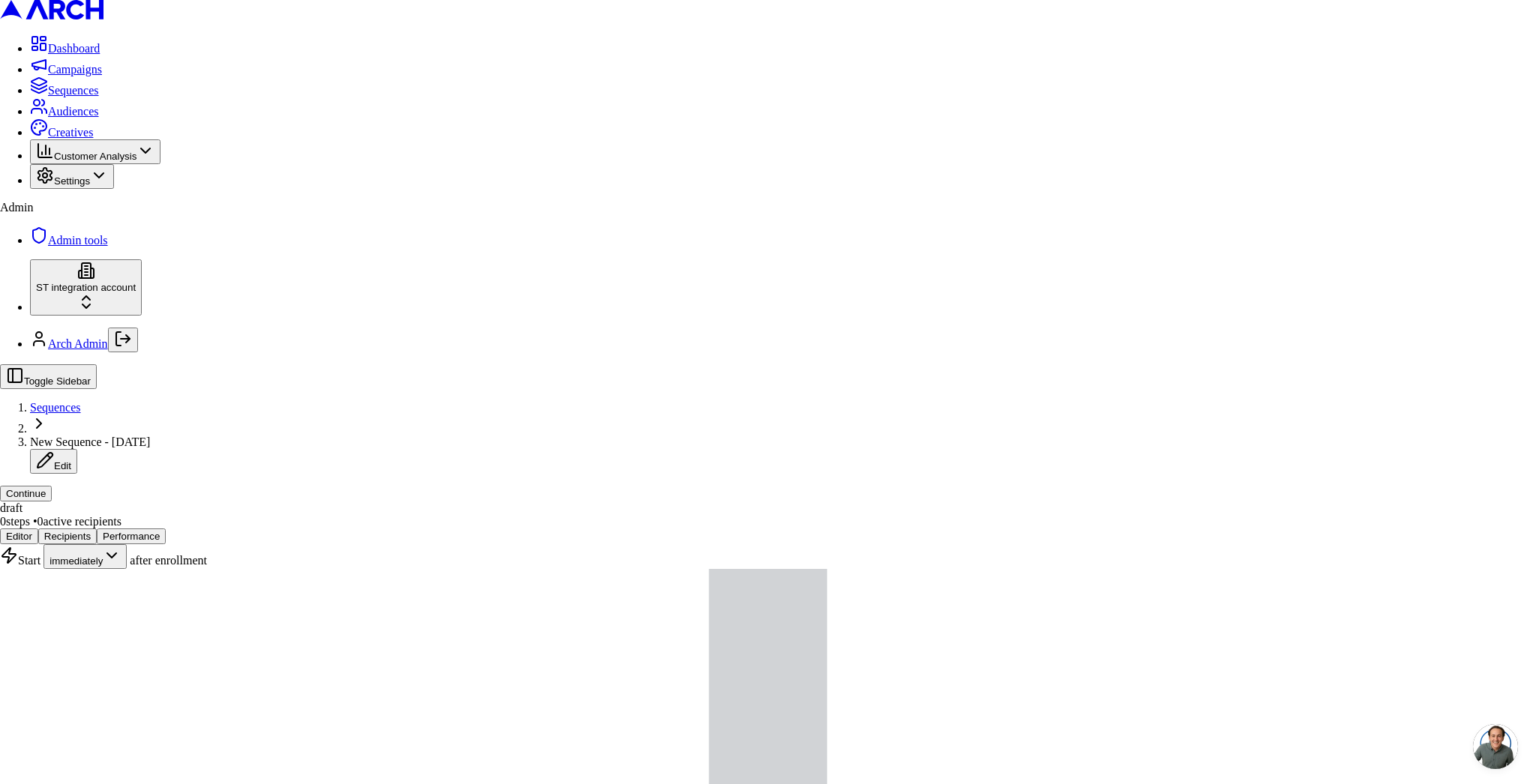
type input "Hellow"
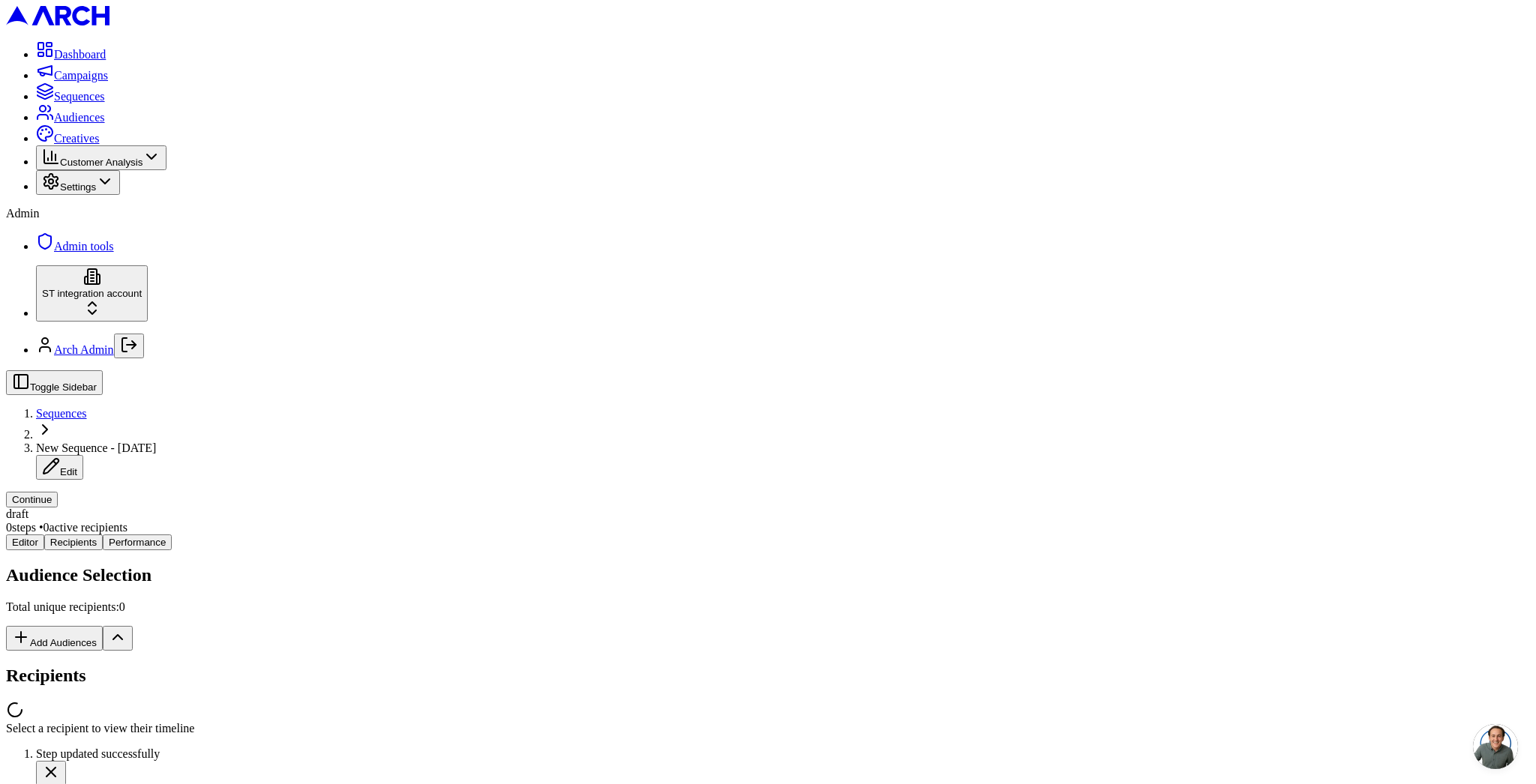
click at [313, 534] on div "Editor Recipients Performance Audience Selection Total unique recipients: 0 Add…" at bounding box center [768, 635] width 1525 height 201
click at [1370, 727] on div at bounding box center [768, 737] width 1525 height 21
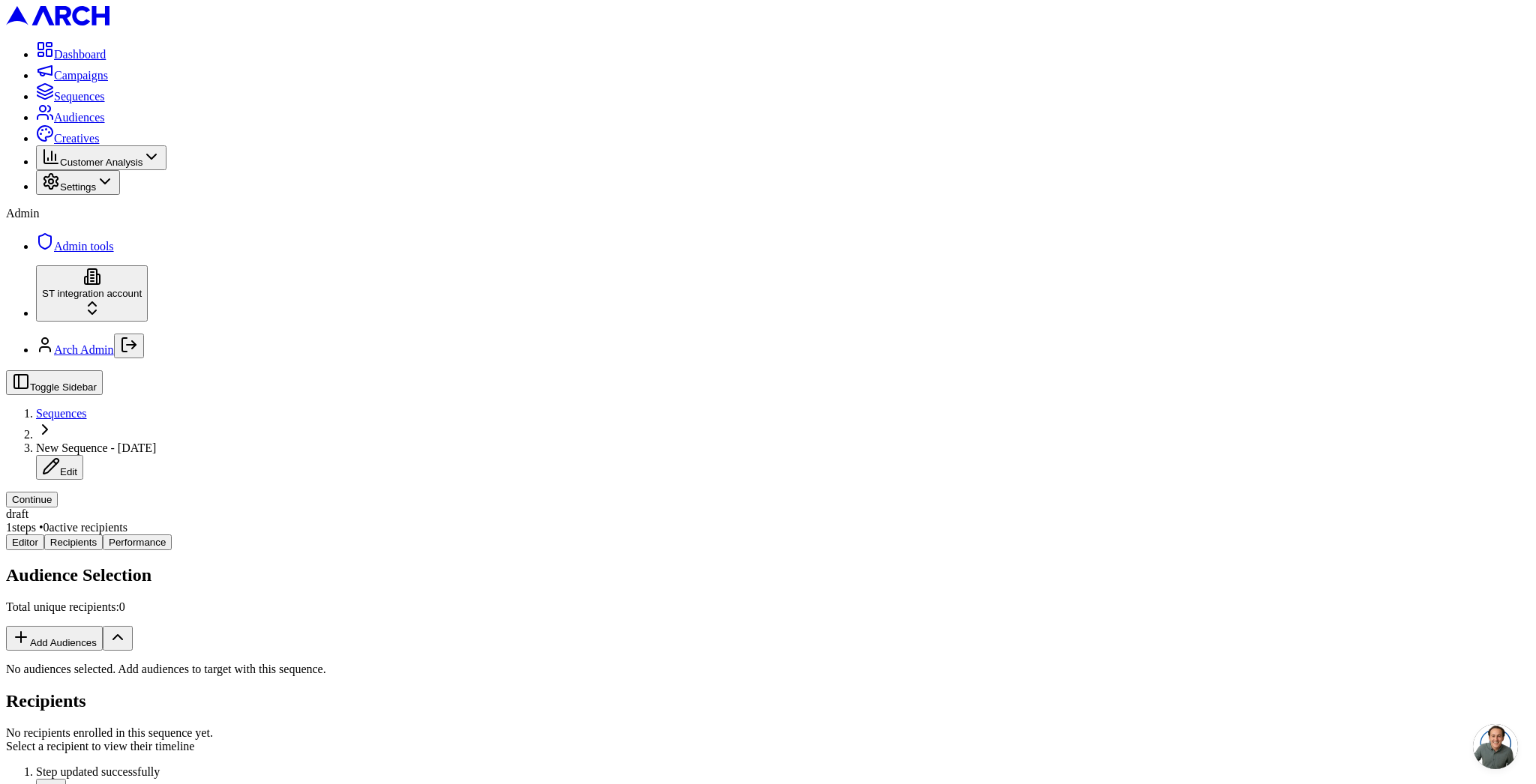
click at [102, 626] on button "Add Audiences" at bounding box center [55, 638] width 97 height 25
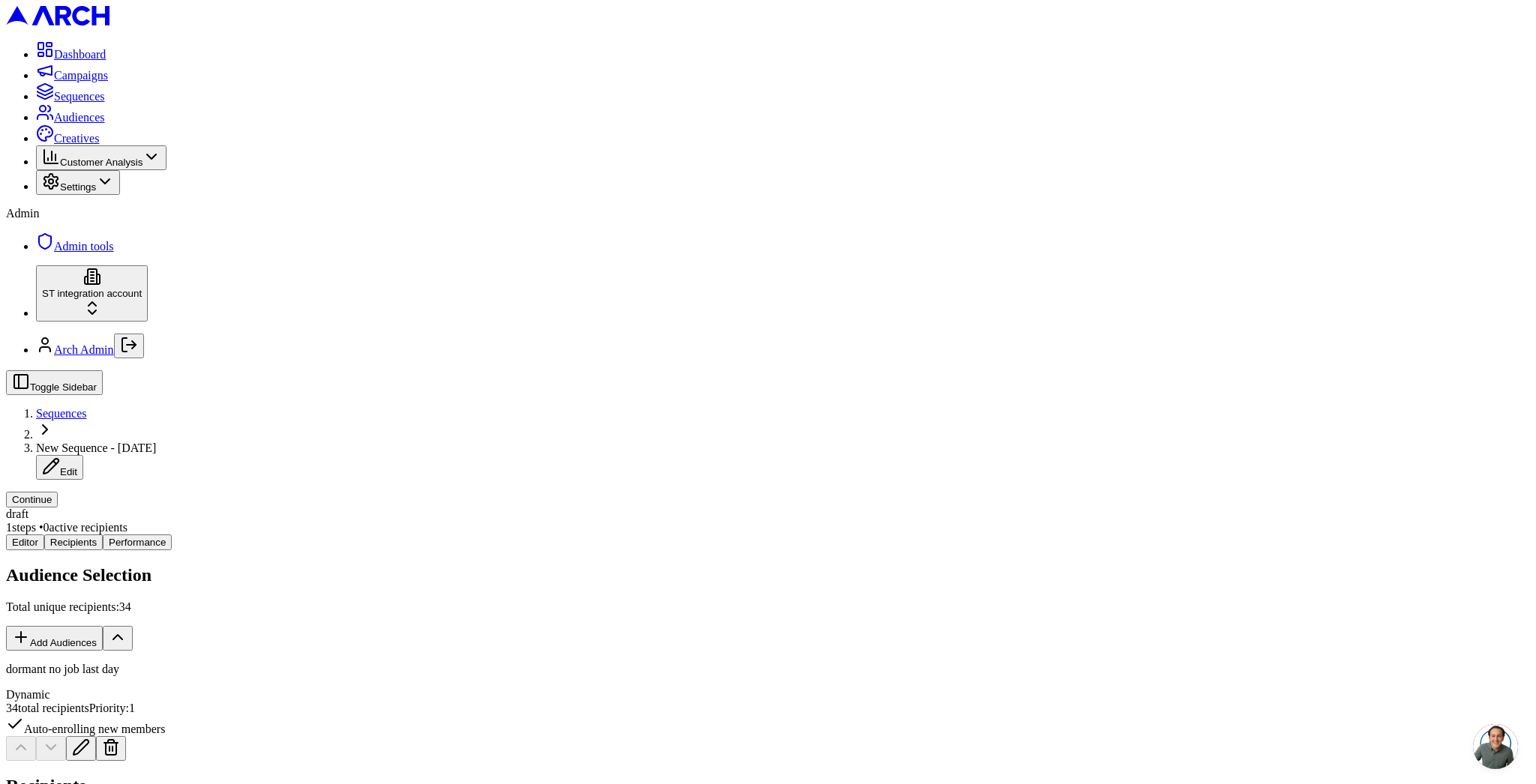
click at [58, 492] on button "Continue" at bounding box center [32, 500] width 52 height 16
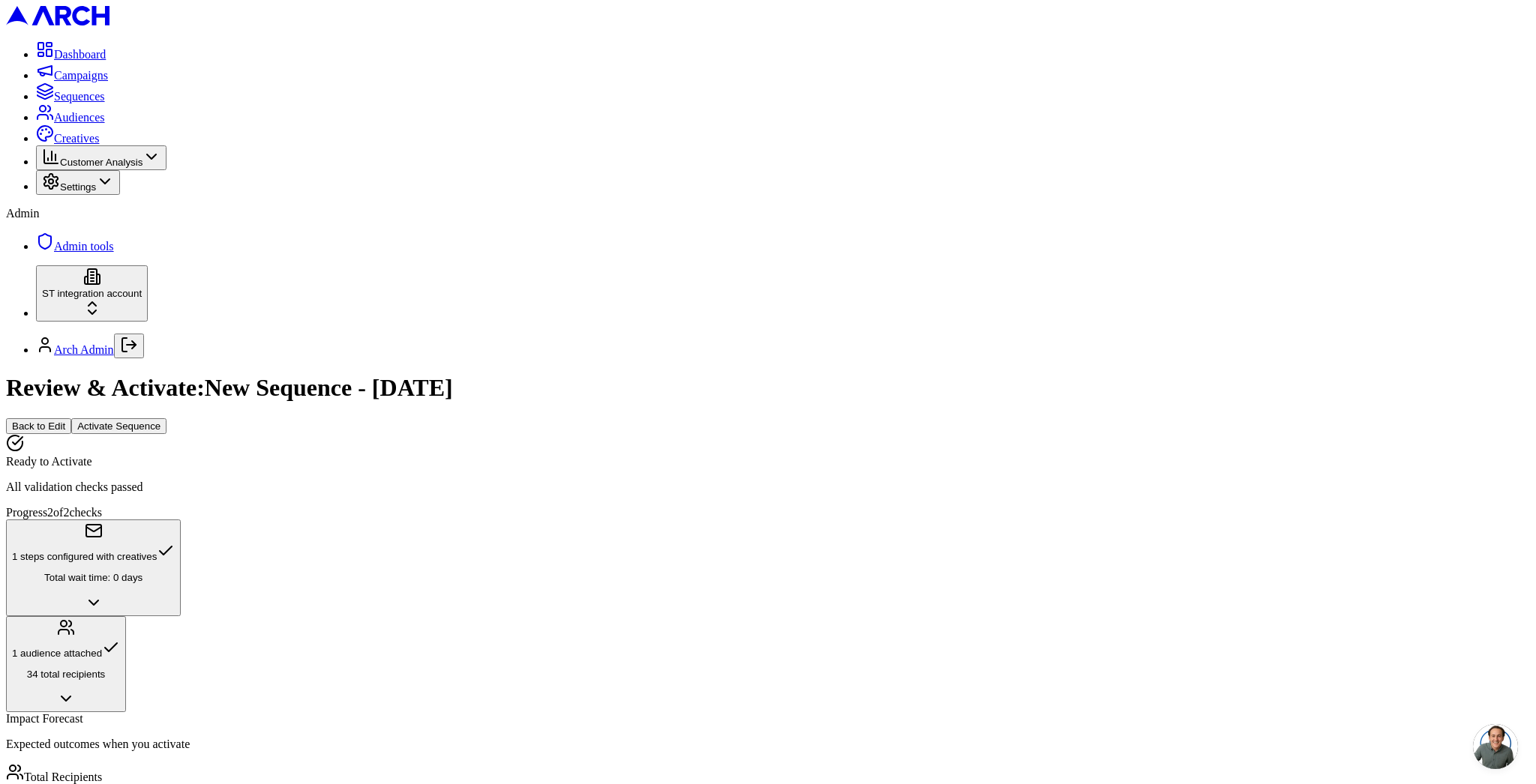
click at [167, 418] on button "Activate Sequence" at bounding box center [119, 426] width 95 height 16
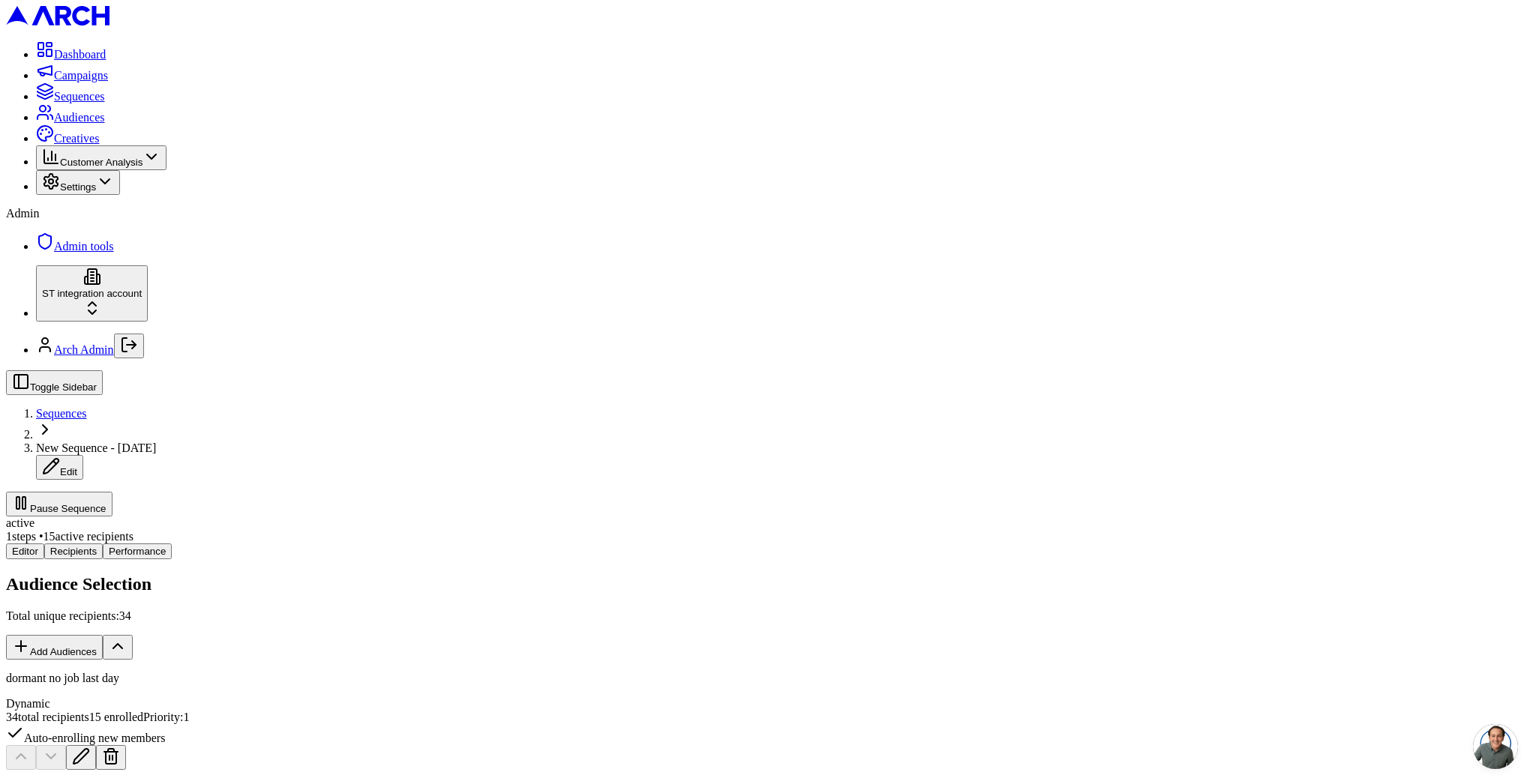
scroll to position [528, 0]
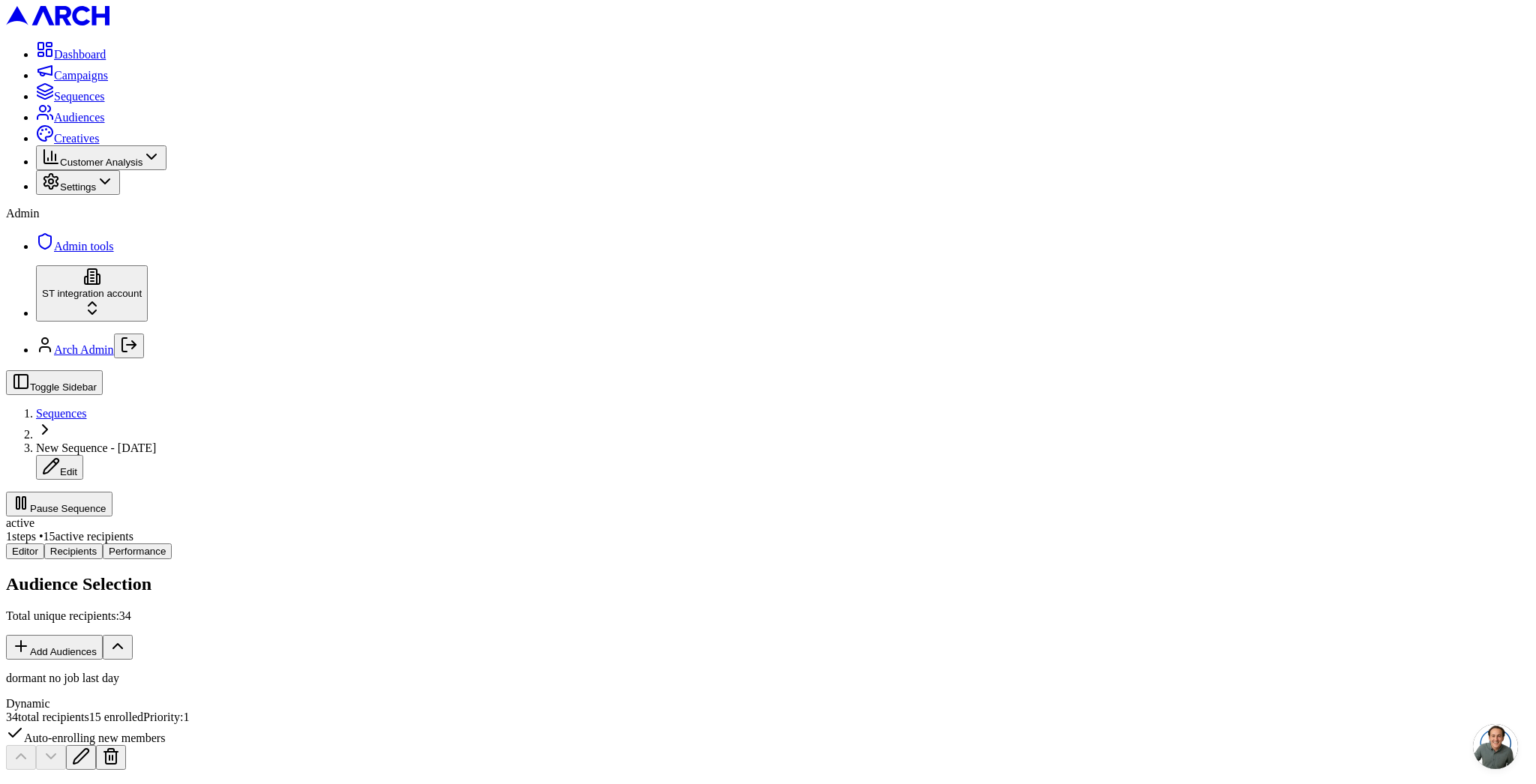
scroll to position [22, 0]
